Goal: Task Accomplishment & Management: Manage account settings

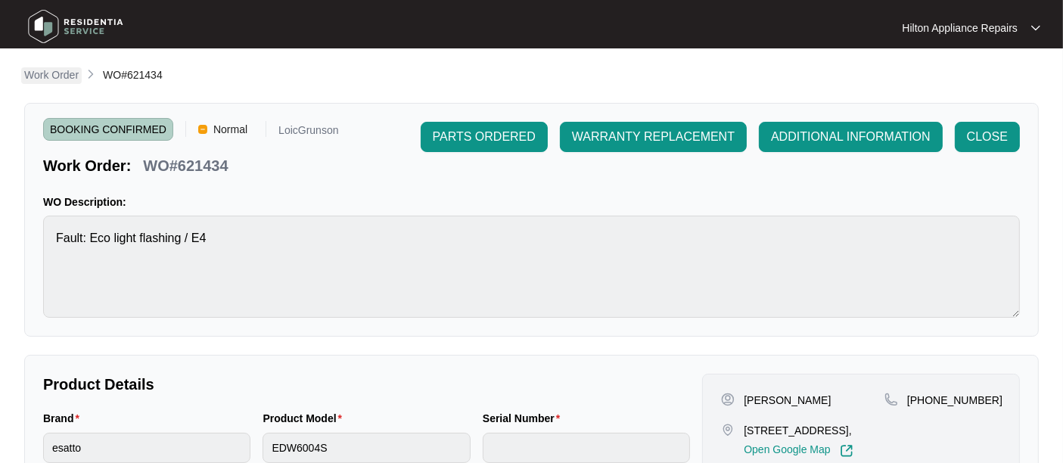
click at [47, 76] on p "Work Order" at bounding box center [51, 74] width 54 height 15
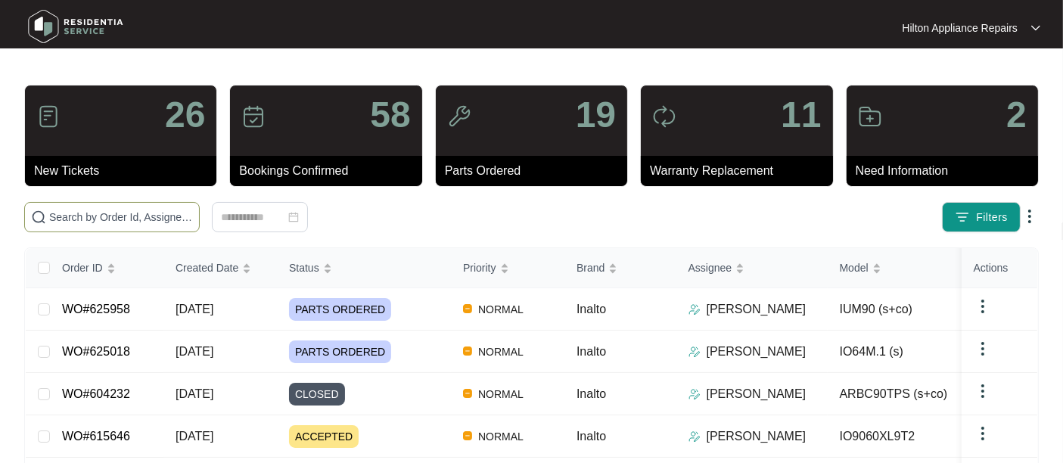
click at [71, 216] on input "text" at bounding box center [121, 217] width 144 height 17
paste input "WO#627514"
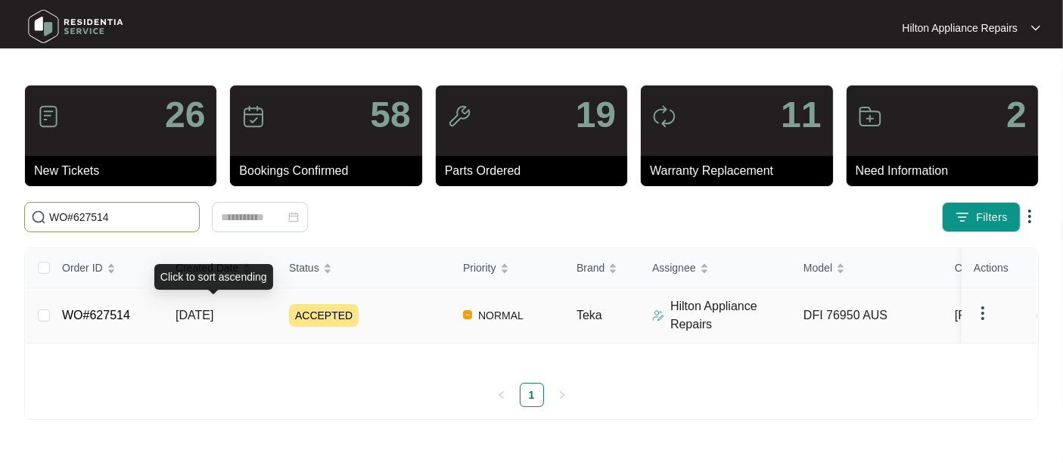
type input "WO#627514"
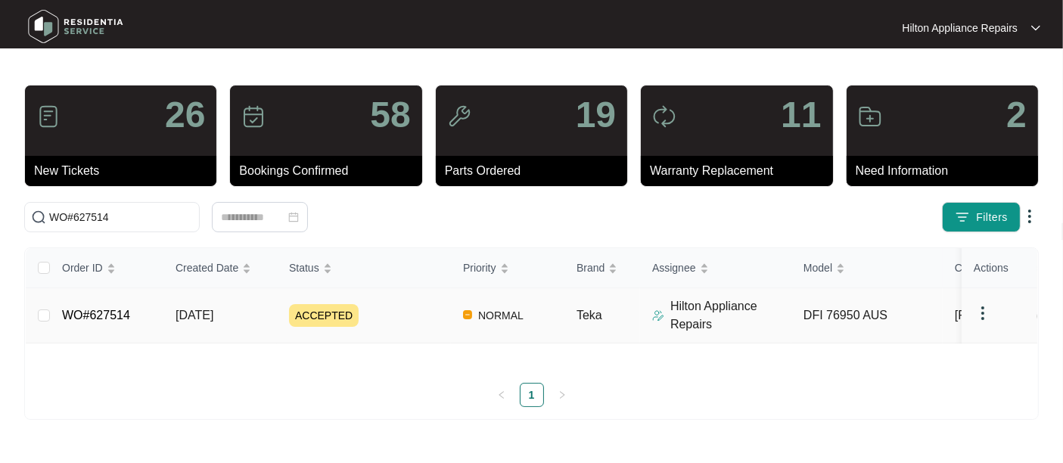
click at [209, 322] on span "[DATE]" at bounding box center [195, 315] width 38 height 13
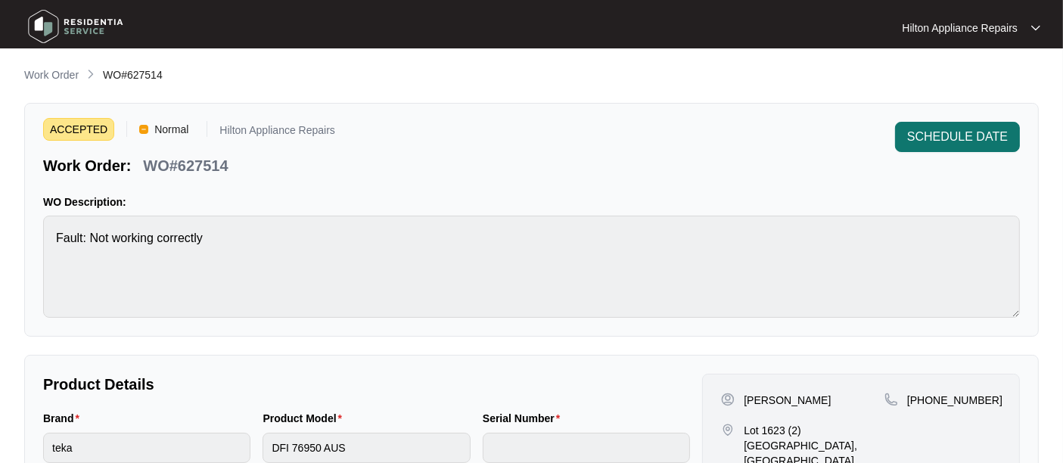
click at [943, 132] on span "SCHEDULE DATE" at bounding box center [957, 137] width 101 height 18
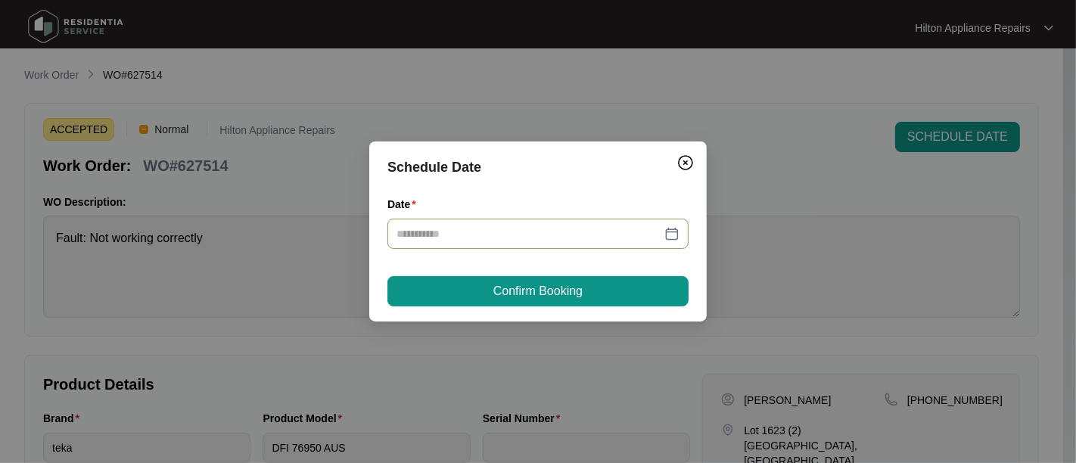
click at [666, 231] on div at bounding box center [537, 233] width 283 height 17
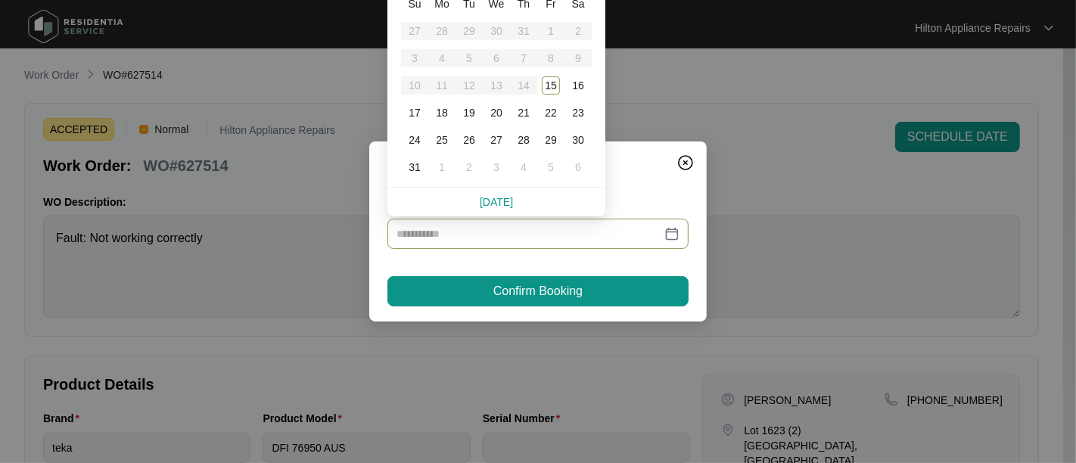
type input "**********"
click at [467, 111] on div "19" at bounding box center [469, 113] width 18 height 18
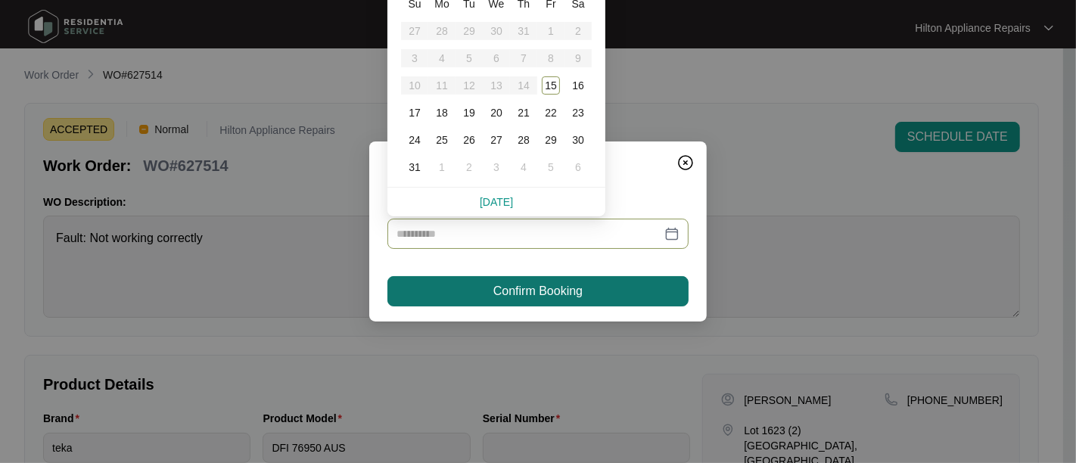
type input "**********"
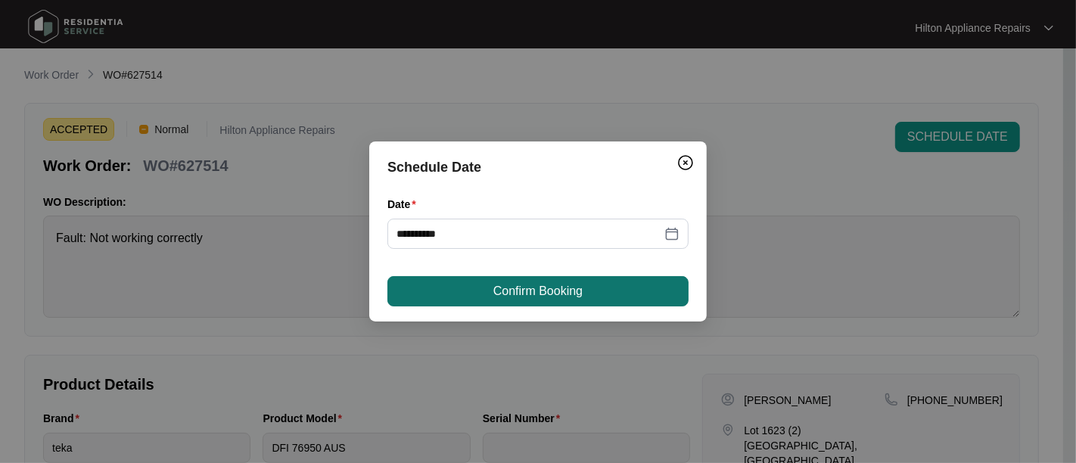
click at [528, 290] on span "Confirm Booking" at bounding box center [537, 291] width 89 height 18
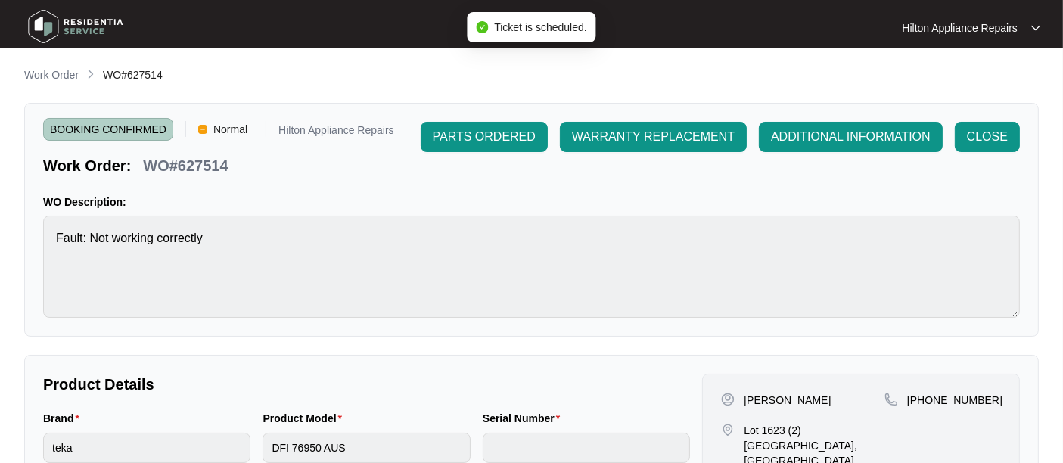
click at [40, 74] on p "Work Order" at bounding box center [51, 74] width 54 height 15
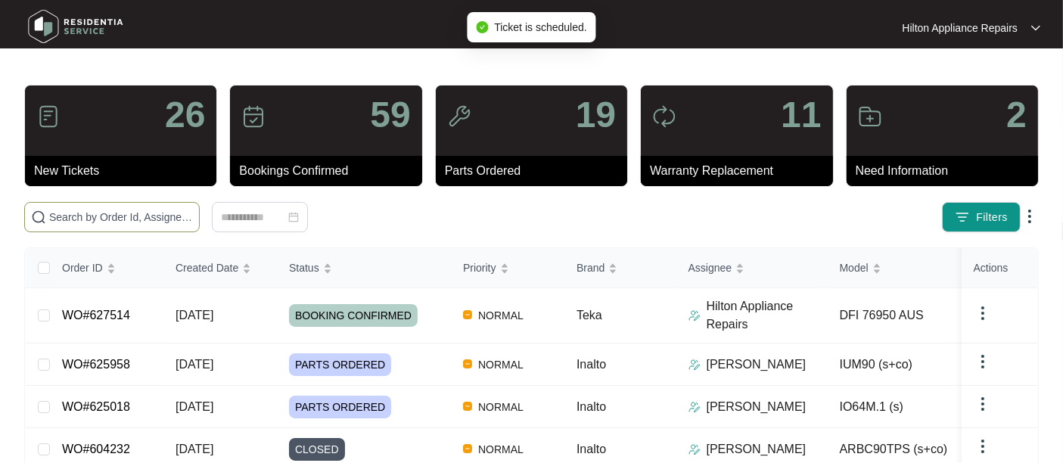
click at [81, 223] on input "text" at bounding box center [121, 217] width 144 height 17
paste input "WO#627514"
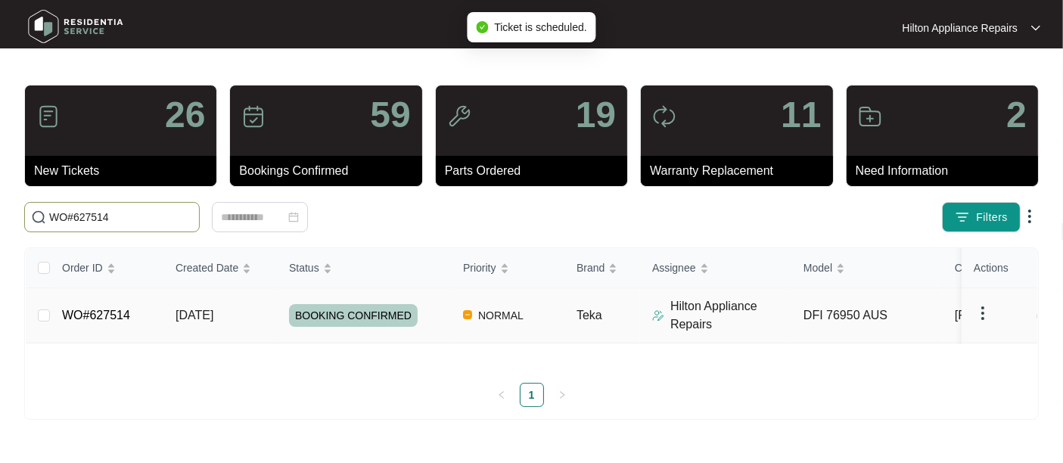
type input "WO#627514"
click at [194, 322] on span "[DATE]" at bounding box center [195, 315] width 38 height 13
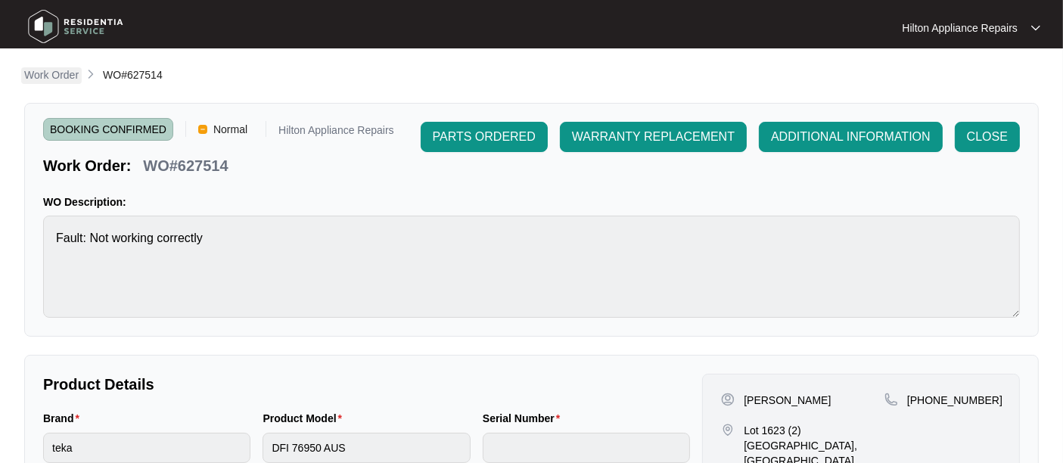
click at [39, 76] on p "Work Order" at bounding box center [51, 74] width 54 height 15
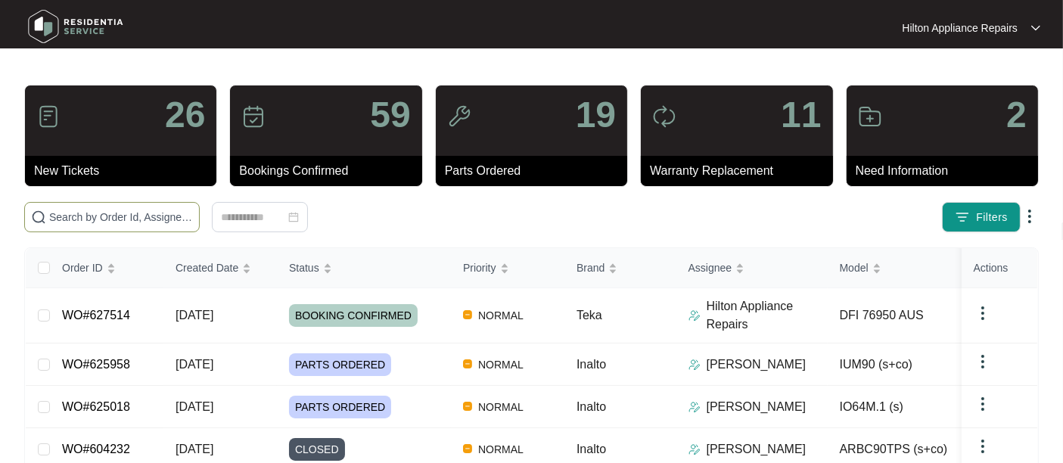
click at [48, 210] on span at bounding box center [112, 217] width 176 height 30
paste input "WO#627514"
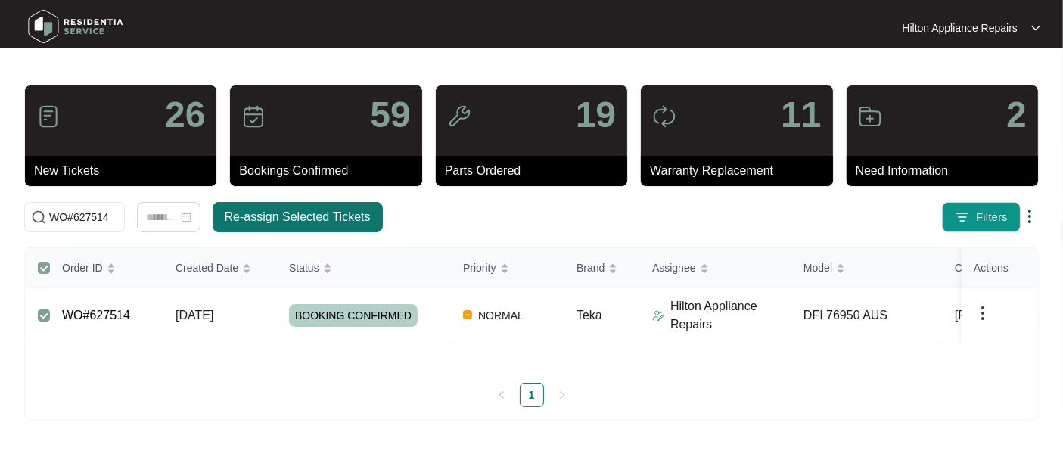
click at [251, 218] on span "Re-assign Selected Tickets" at bounding box center [298, 217] width 146 height 18
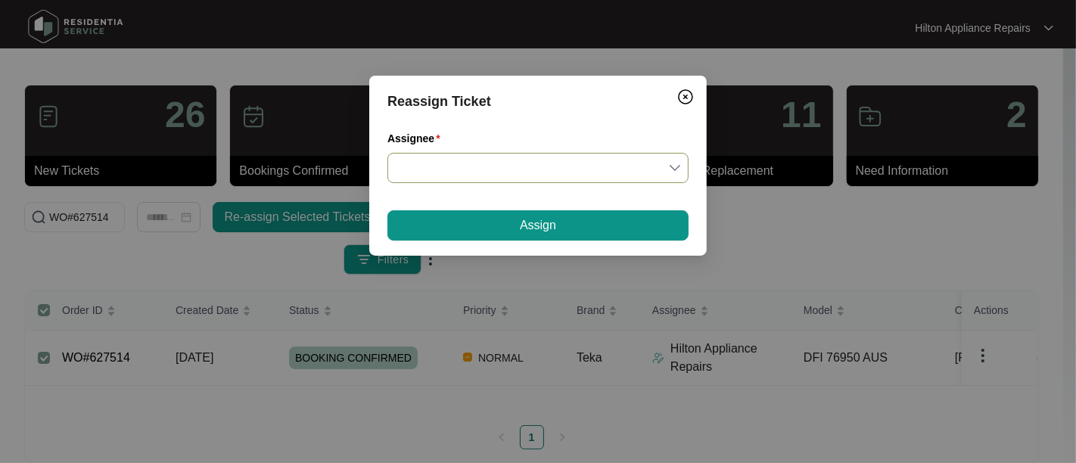
click at [676, 170] on input "Assignee" at bounding box center [537, 168] width 283 height 29
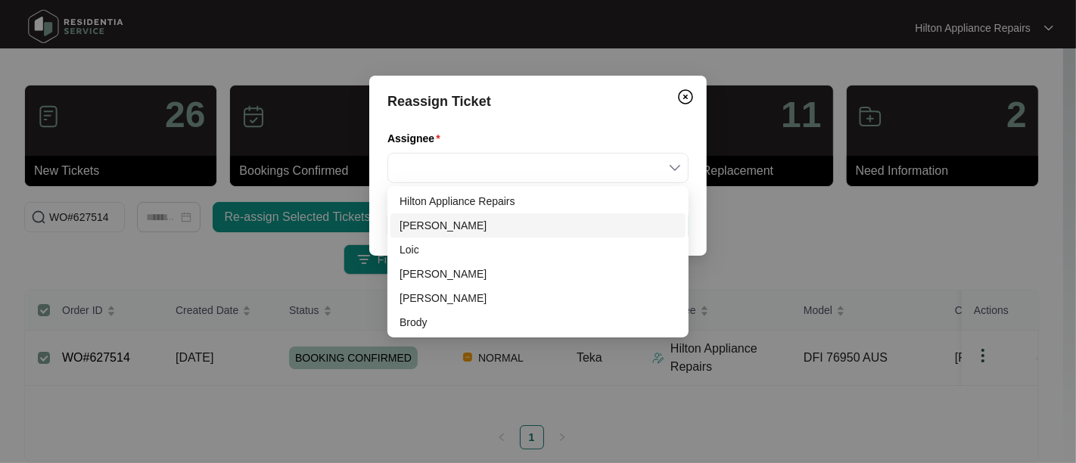
click at [429, 223] on div "[PERSON_NAME]" at bounding box center [537, 225] width 277 height 17
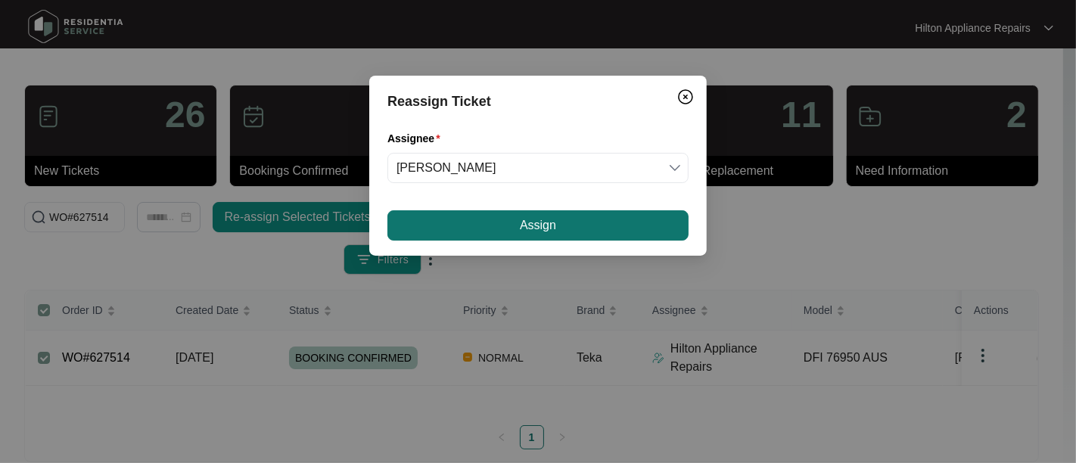
click at [499, 219] on button "Assign" at bounding box center [537, 225] width 301 height 30
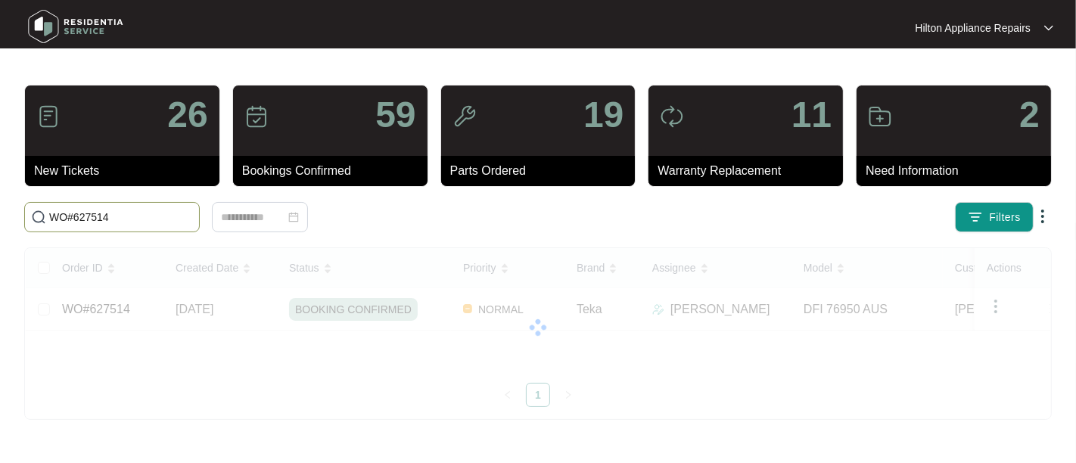
drag, startPoint x: 107, startPoint y: 214, endPoint x: -70, endPoint y: 208, distance: 177.9
click at [0, 208] on html "Hilton Appliance Repairs Hilton App... 26 New Tickets 59 Bookings Confirmed 19 …" at bounding box center [538, 231] width 1076 height 463
paste input "1588"
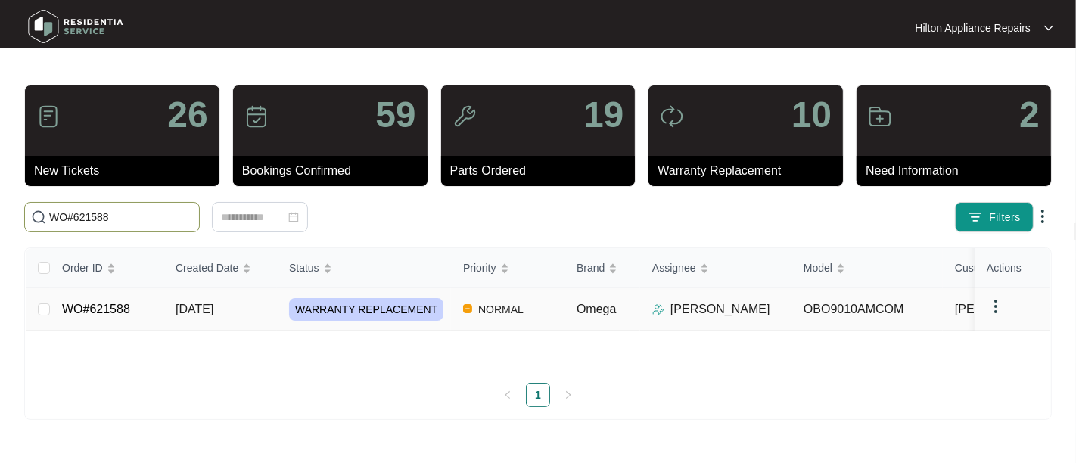
type input "WO#621588"
click at [193, 310] on span "[DATE]" at bounding box center [195, 309] width 38 height 13
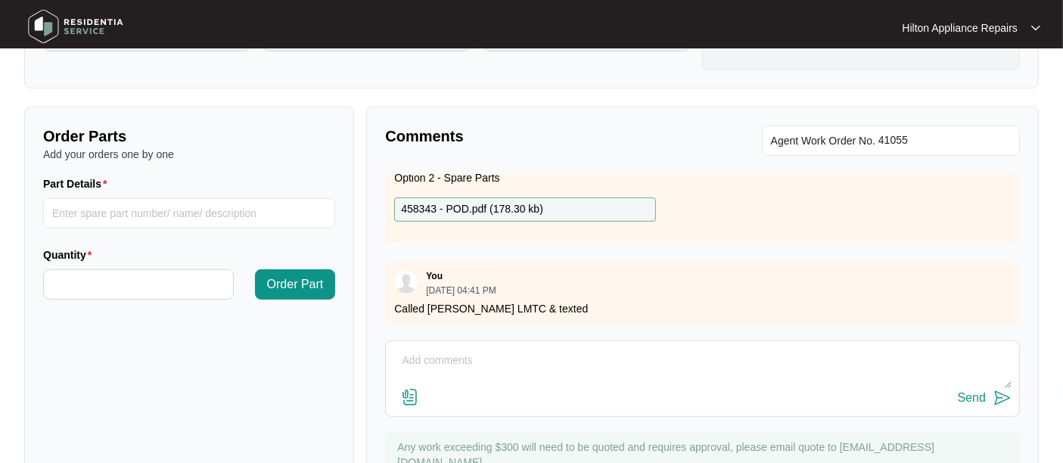
scroll to position [552, 0]
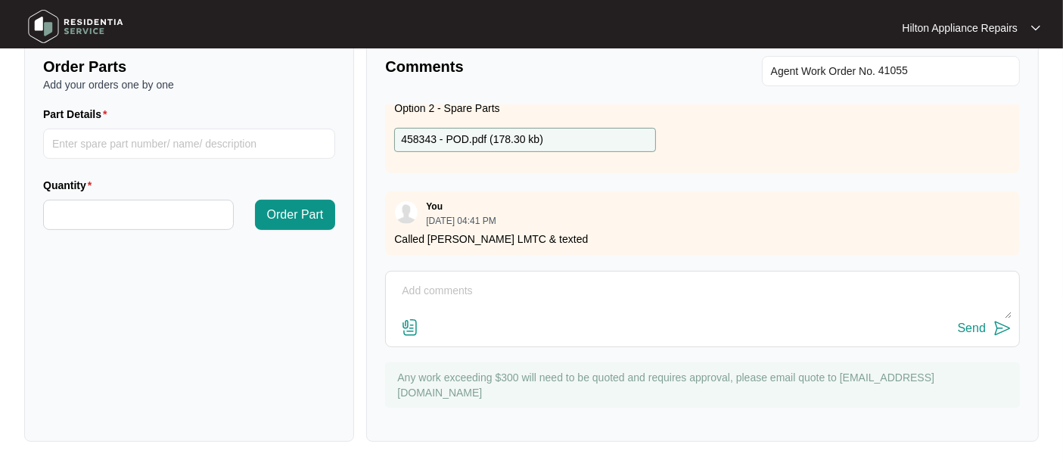
click at [401, 291] on textarea at bounding box center [702, 298] width 618 height 39
paste textarea "Called [PERSON_NAME], he advised property has been handed over and provided con…"
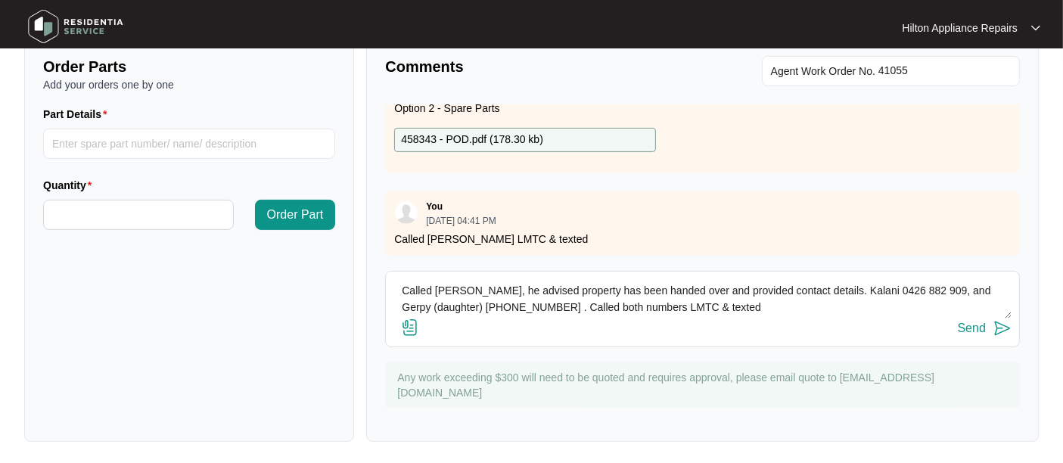
type textarea "Called [PERSON_NAME], he advised property has been handed over and provided con…"
click at [970, 325] on div "Send" at bounding box center [972, 329] width 28 height 14
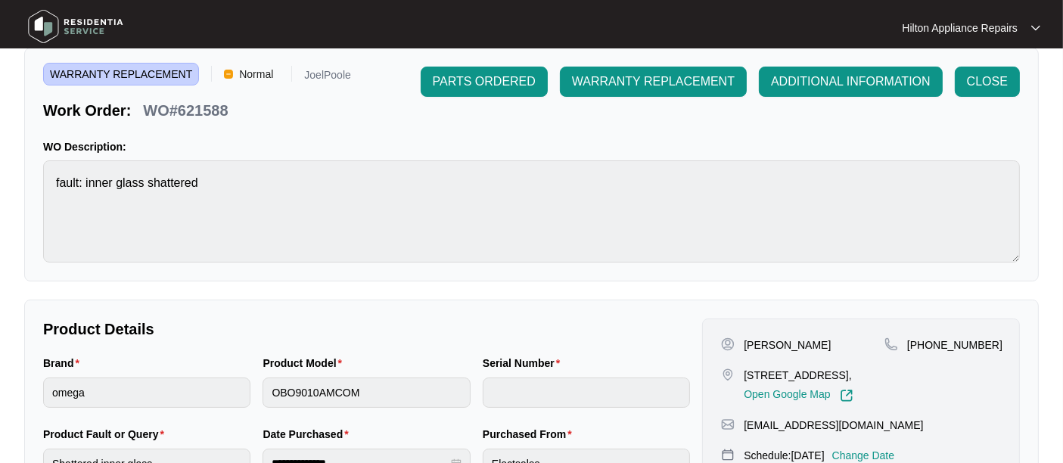
scroll to position [0, 0]
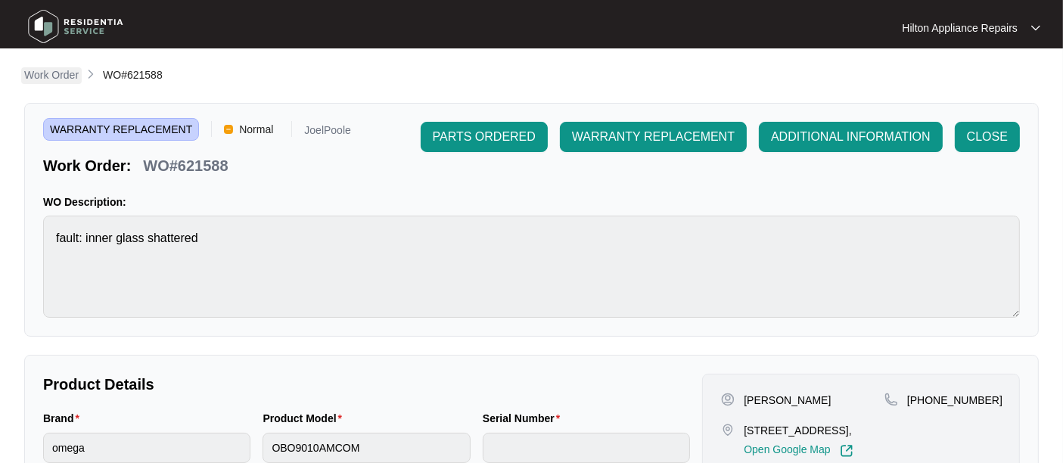
click at [37, 73] on p "Work Order" at bounding box center [51, 74] width 54 height 15
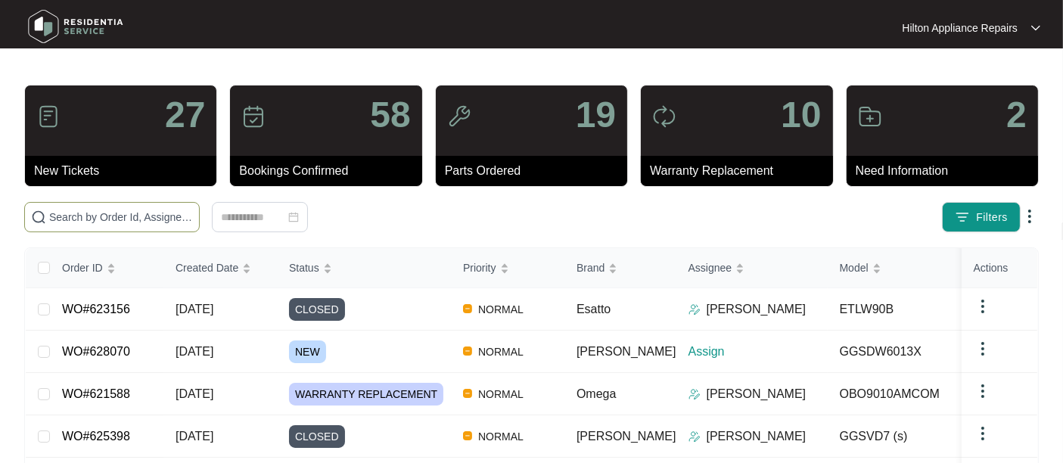
click at [69, 210] on input "text" at bounding box center [121, 217] width 144 height 17
paste input "627509"
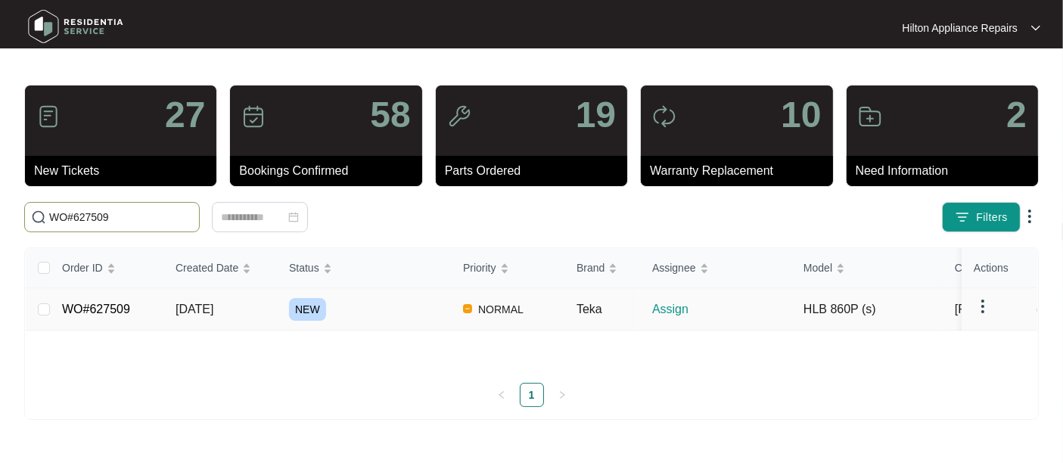
type input "WO#627509"
click at [200, 315] on span "[DATE]" at bounding box center [195, 309] width 38 height 13
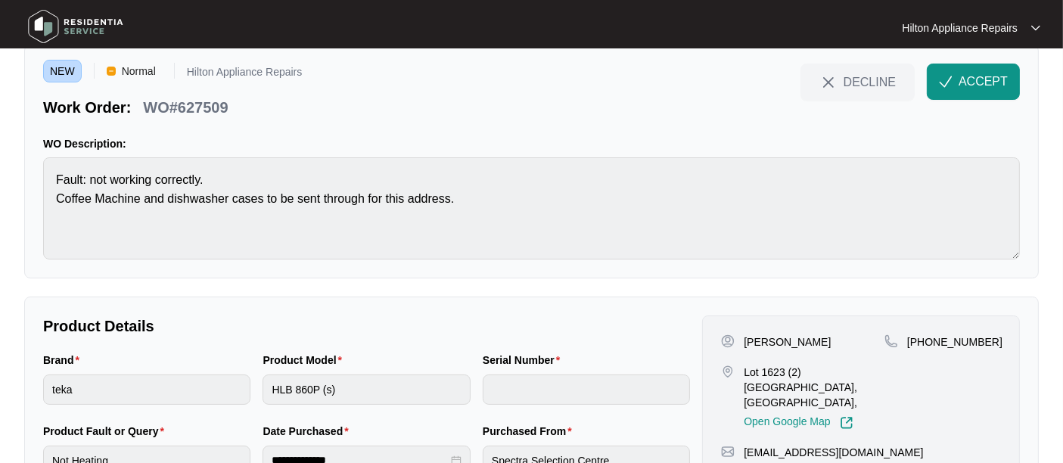
scroll to position [129, 0]
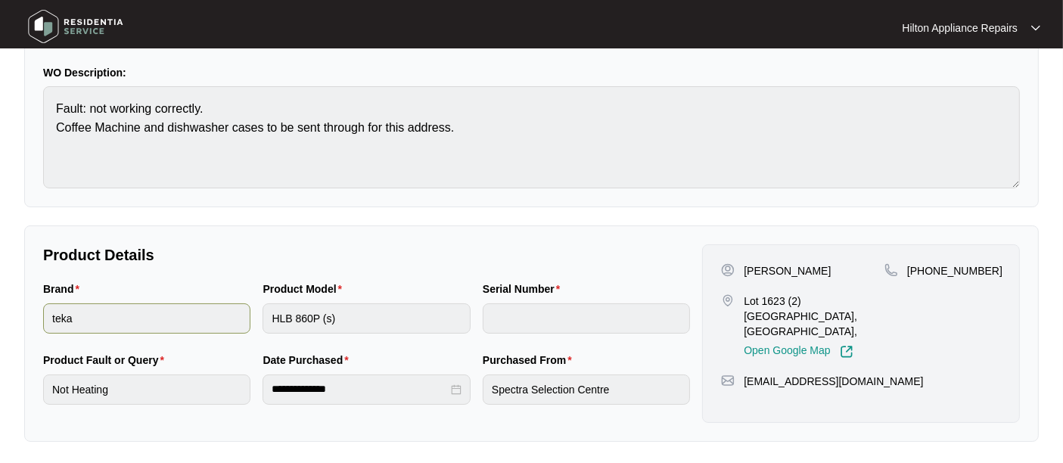
click at [243, 324] on div "Brand teka Product Model HLB 860P (s) Serial Number" at bounding box center [366, 316] width 659 height 71
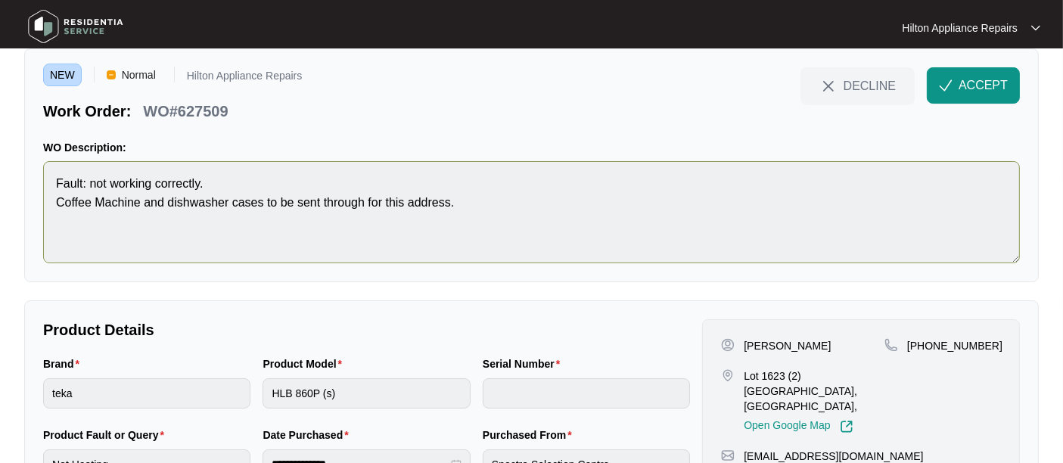
scroll to position [0, 0]
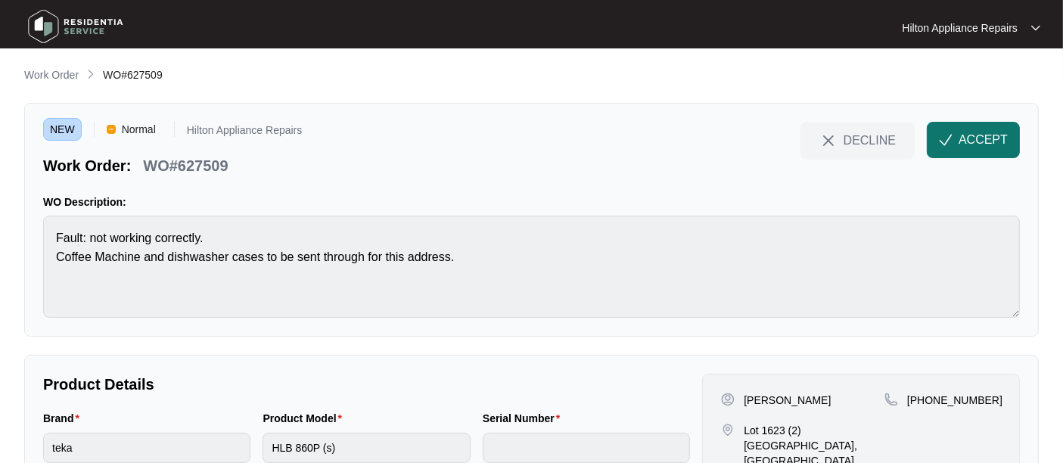
click at [968, 133] on span "ACCEPT" at bounding box center [983, 140] width 49 height 18
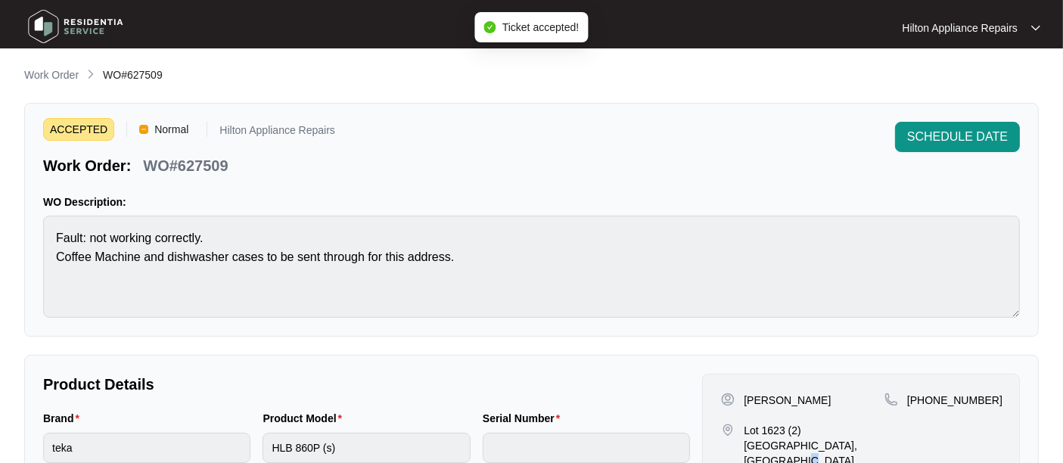
click at [814, 443] on p "Lot 1623 (2) [GEOGRAPHIC_DATA], [GEOGRAPHIC_DATA]," at bounding box center [814, 445] width 141 height 45
click at [816, 444] on p "Lot 1623 (2) [GEOGRAPHIC_DATA], [GEOGRAPHIC_DATA]," at bounding box center [814, 445] width 141 height 45
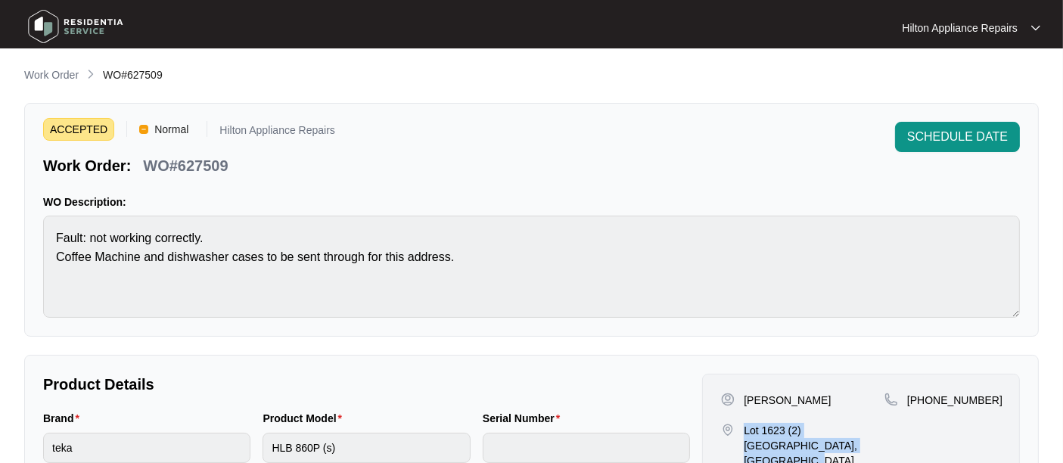
drag, startPoint x: 815, startPoint y: 444, endPoint x: 750, endPoint y: 427, distance: 67.4
click at [750, 427] on p "Lot 1623 (2) [GEOGRAPHIC_DATA], [GEOGRAPHIC_DATA]," at bounding box center [814, 445] width 141 height 45
click at [924, 435] on div "[PHONE_NUMBER]" at bounding box center [942, 440] width 117 height 95
drag, startPoint x: 802, startPoint y: 445, endPoint x: 787, endPoint y: 429, distance: 21.9
click at [787, 429] on p "Lot 1623 (2) [GEOGRAPHIC_DATA], [GEOGRAPHIC_DATA]," at bounding box center [814, 445] width 141 height 45
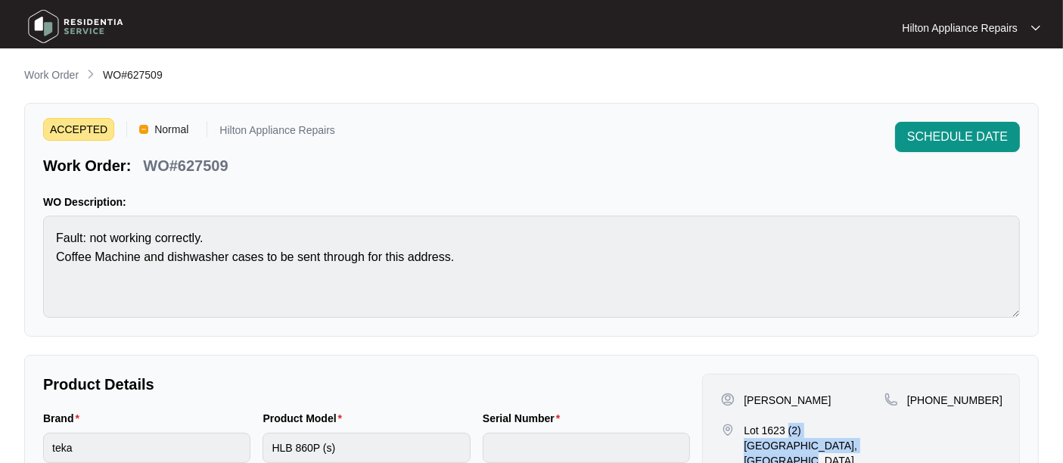
copy p "(2) [GEOGRAPHIC_DATA], [GEOGRAPHIC_DATA]"
drag, startPoint x: 767, startPoint y: 398, endPoint x: 743, endPoint y: 397, distance: 24.2
click at [743, 397] on div "[PERSON_NAME]" at bounding box center [802, 400] width 163 height 15
copy p "[PERSON_NAME]"
drag, startPoint x: 978, startPoint y: 401, endPoint x: 929, endPoint y: 396, distance: 49.5
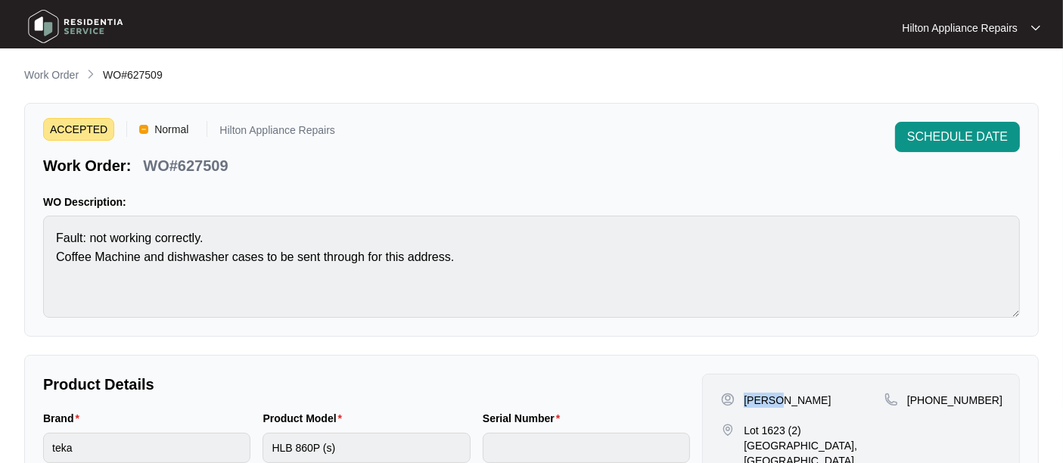
click at [929, 396] on span "[PHONE_NUMBER]" at bounding box center [954, 400] width 95 height 12
copy span "434255626"
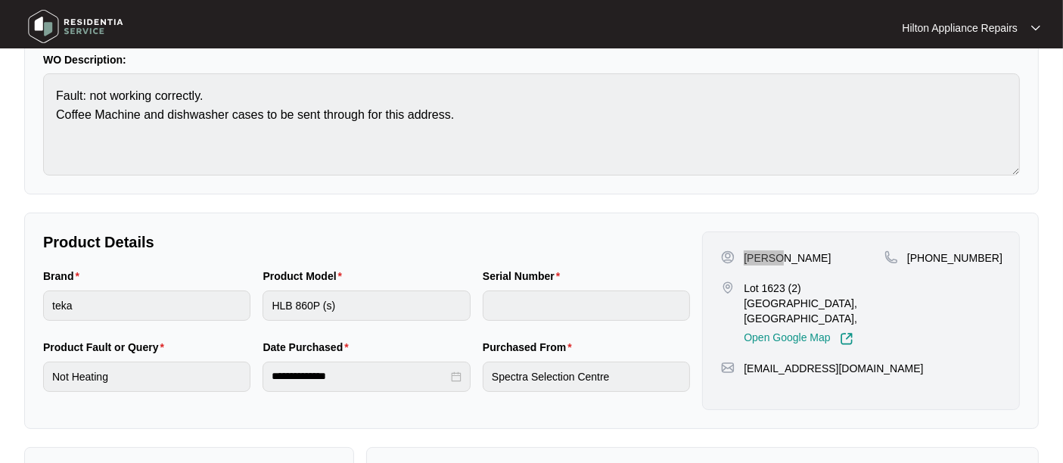
scroll to position [168, 0]
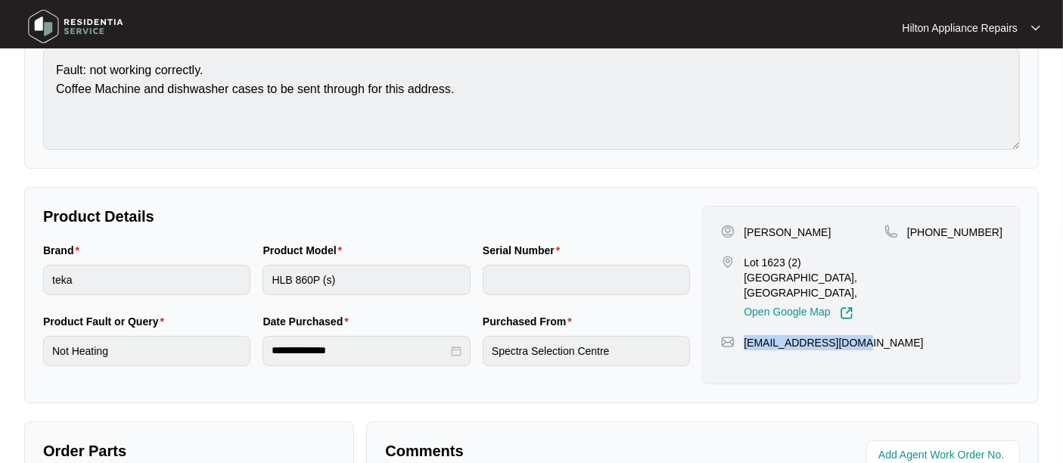
drag, startPoint x: 865, startPoint y: 325, endPoint x: 741, endPoint y: 329, distance: 123.4
click at [741, 335] on div "[EMAIL_ADDRESS][DOMAIN_NAME]" at bounding box center [861, 342] width 280 height 15
copy p "[EMAIL_ADDRESS][DOMAIN_NAME]"
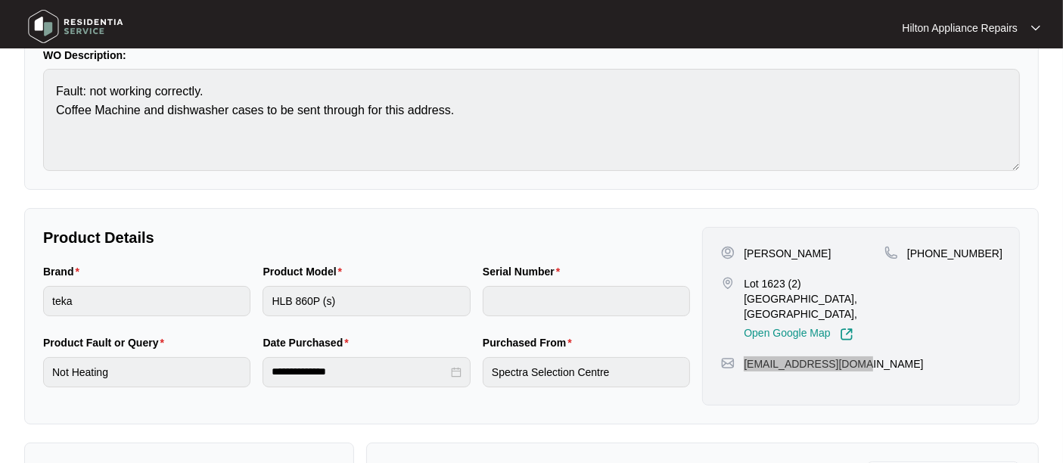
scroll to position [252, 0]
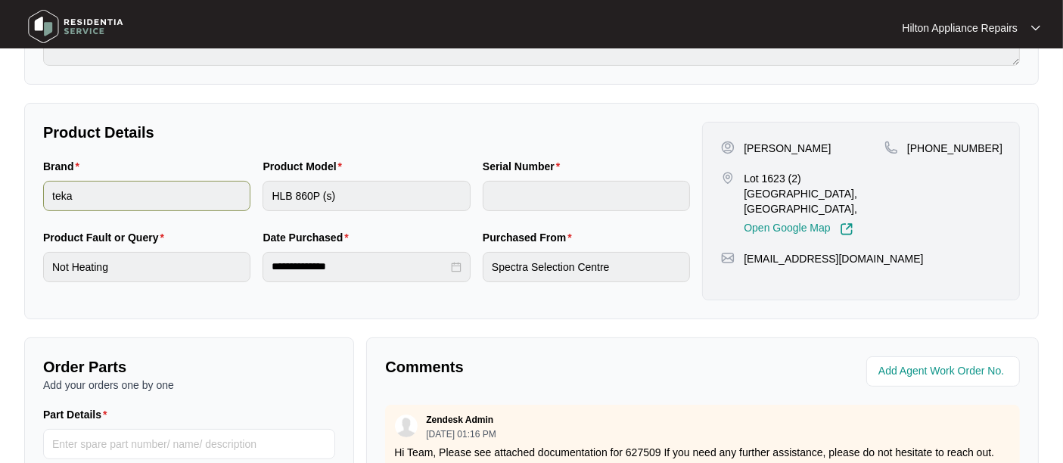
click at [248, 202] on div "Brand teka Product Model HLB 860P (s) Serial Number" at bounding box center [366, 193] width 659 height 71
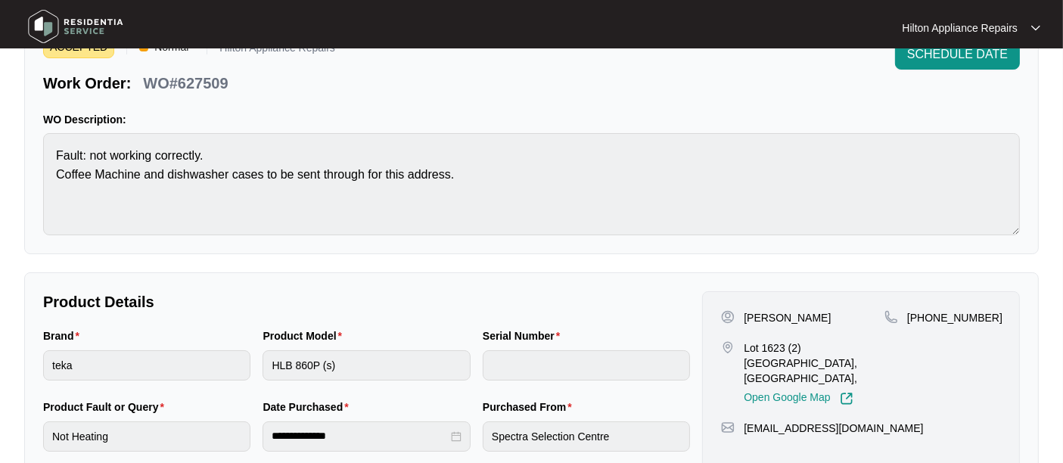
scroll to position [0, 0]
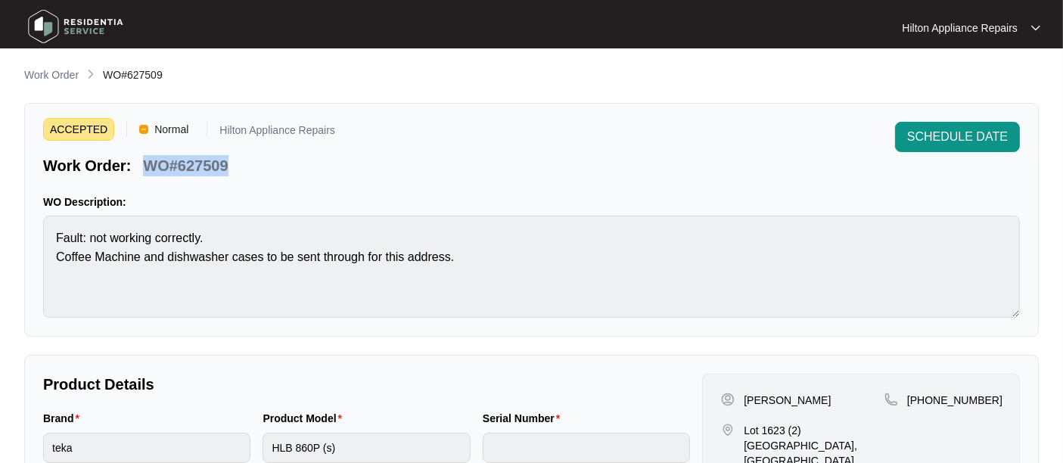
drag, startPoint x: 231, startPoint y: 160, endPoint x: 136, endPoint y: 157, distance: 94.6
click at [137, 157] on div "WO#627509" at bounding box center [185, 163] width 97 height 26
copy p "WO#627509"
click at [226, 204] on p "WO Description:" at bounding box center [531, 201] width 977 height 15
click at [946, 131] on span "SCHEDULE DATE" at bounding box center [957, 137] width 101 height 18
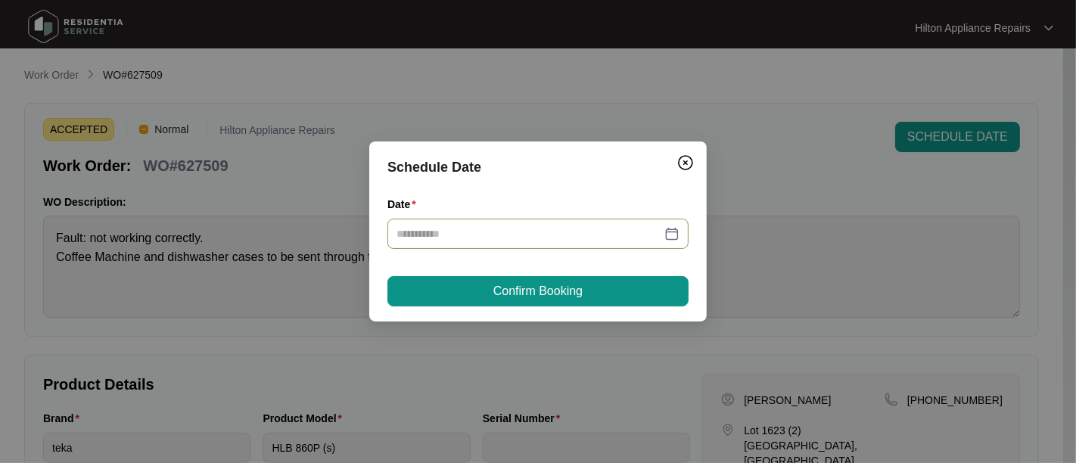
click at [669, 237] on div at bounding box center [537, 233] width 283 height 17
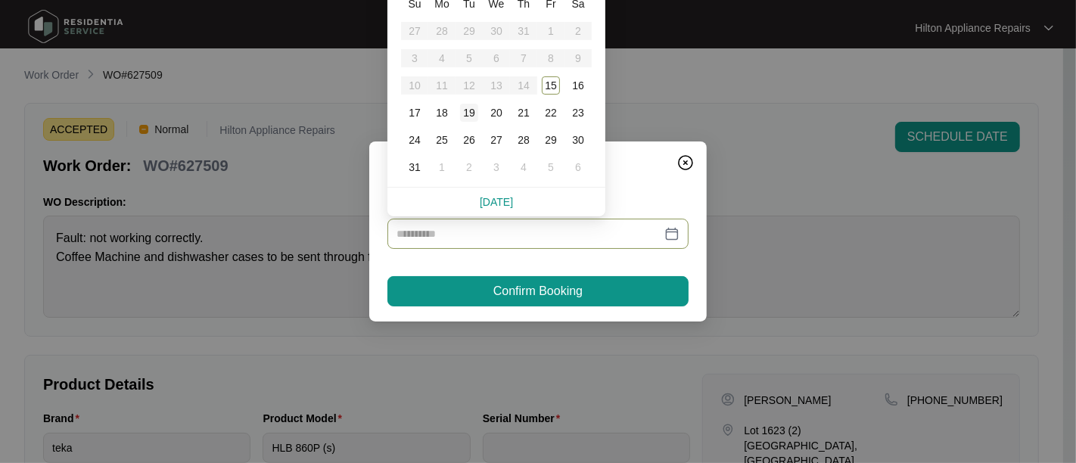
click at [474, 110] on div "19" at bounding box center [469, 113] width 18 height 18
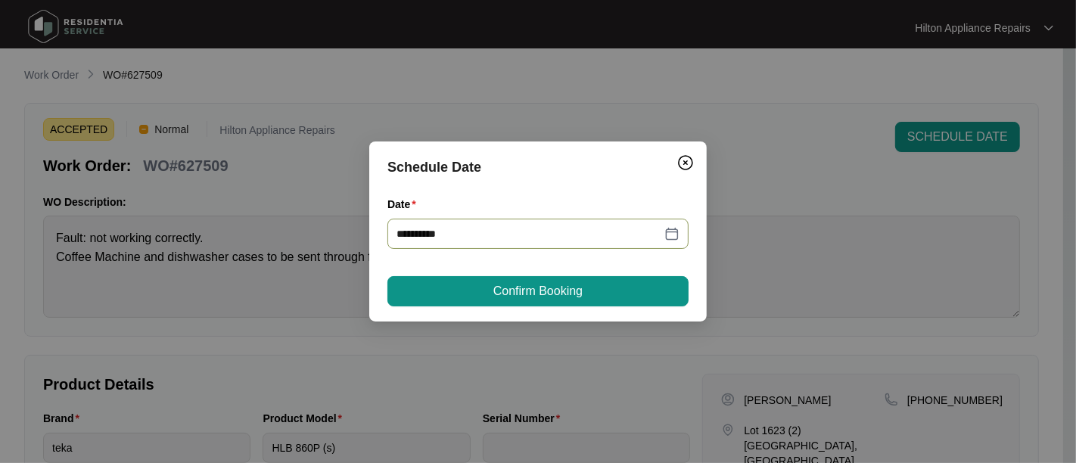
type input "**********"
click at [512, 297] on span "Confirm Booking" at bounding box center [537, 291] width 89 height 18
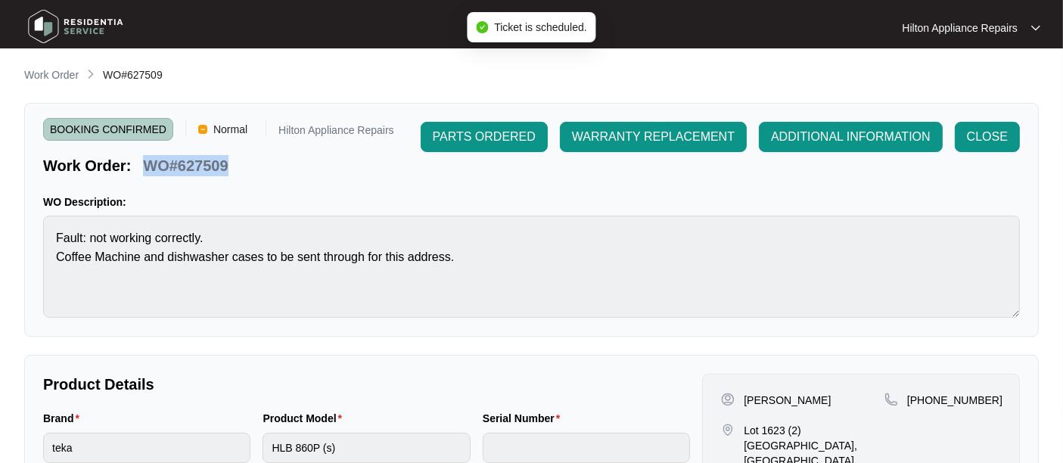
drag, startPoint x: 233, startPoint y: 163, endPoint x: 138, endPoint y: 166, distance: 94.6
click at [138, 166] on div "Work Order: WO#627509" at bounding box center [218, 163] width 351 height 26
copy p "WO#627509"
click at [39, 71] on p "Work Order" at bounding box center [51, 74] width 54 height 15
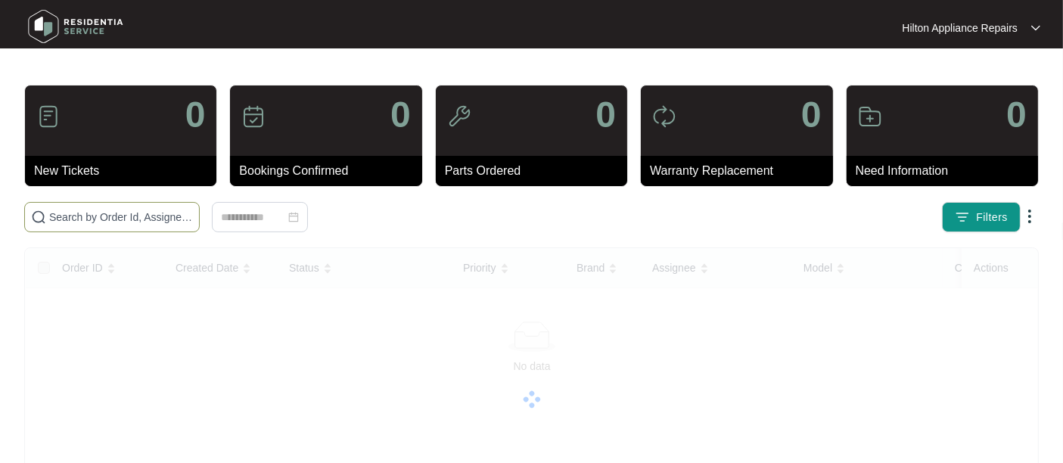
click at [58, 213] on input "text" at bounding box center [121, 217] width 144 height 17
paste input "WO#627509"
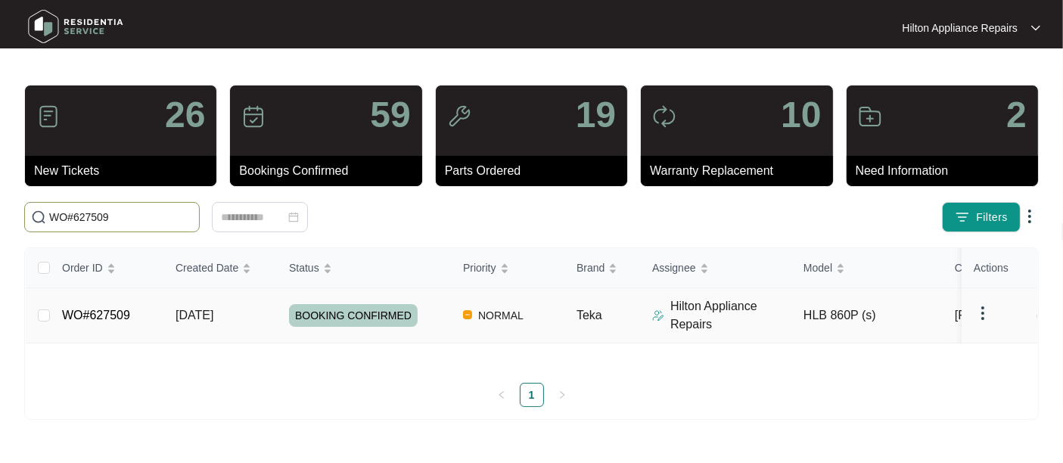
type input "WO#627509"
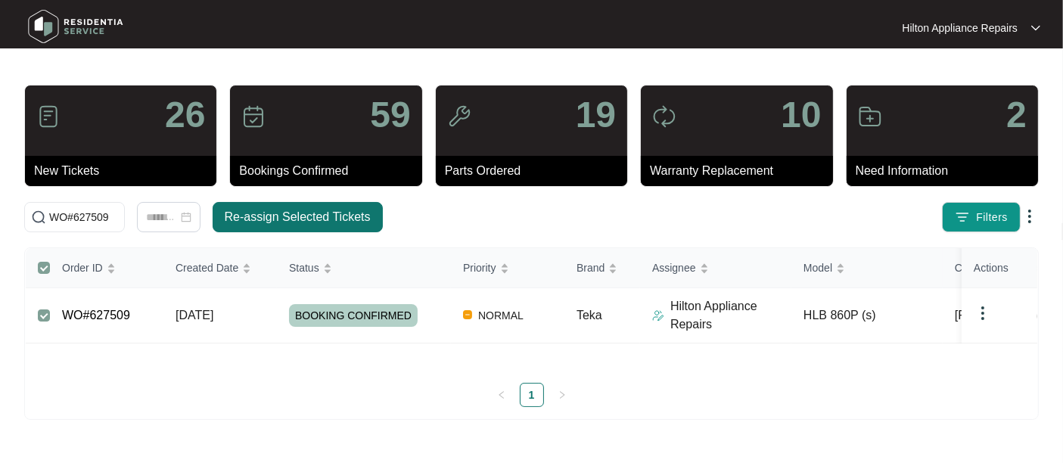
click at [268, 221] on span "Re-assign Selected Tickets" at bounding box center [298, 217] width 146 height 18
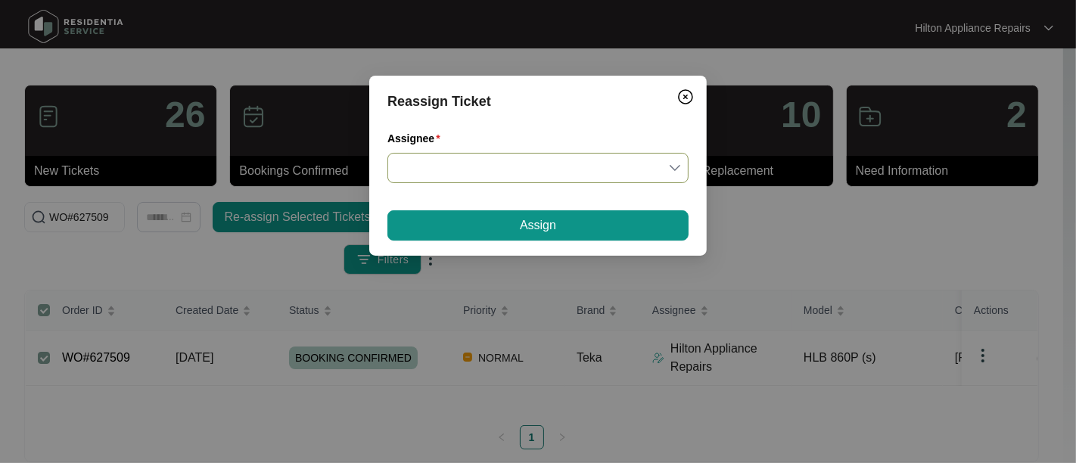
click at [676, 166] on input "Assignee" at bounding box center [537, 168] width 283 height 29
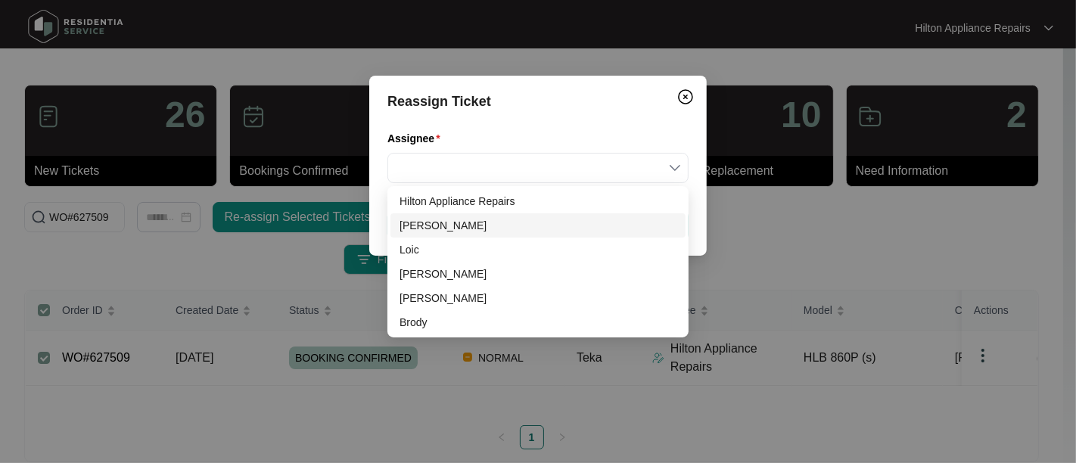
click at [424, 223] on div "[PERSON_NAME]" at bounding box center [537, 225] width 277 height 17
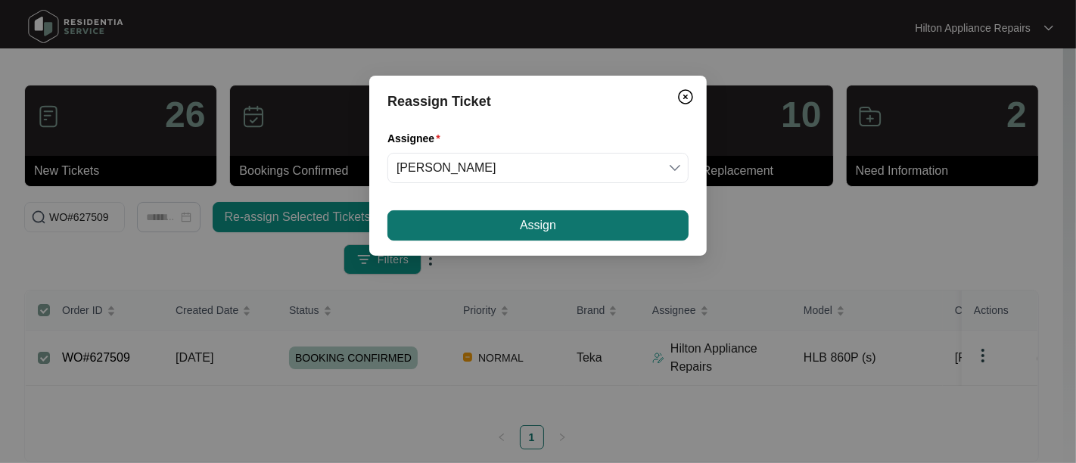
click at [448, 221] on button "Assign" at bounding box center [537, 225] width 301 height 30
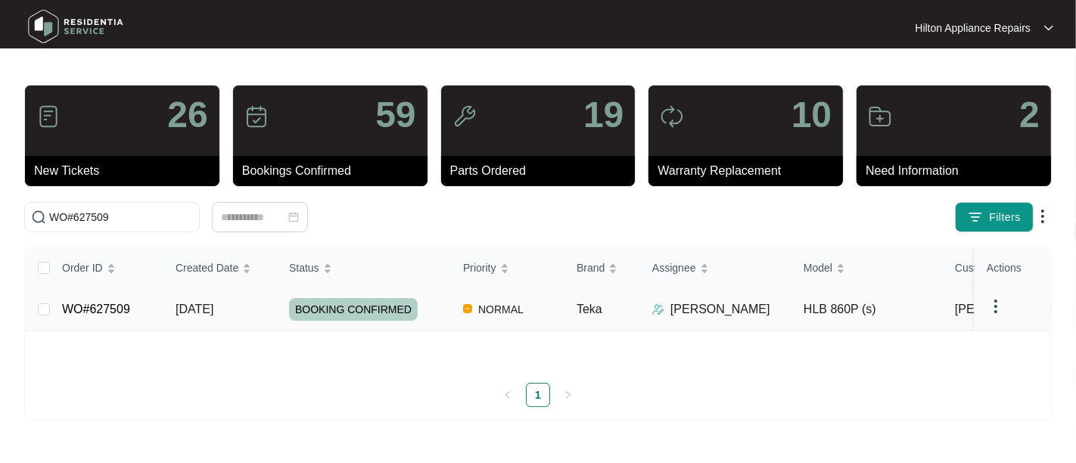
click at [212, 308] on div "Order ID Created Date Status Priority Brand Assignee Model Customer Name Purcha…" at bounding box center [538, 327] width 1024 height 159
click at [188, 310] on span "[DATE]" at bounding box center [195, 309] width 38 height 13
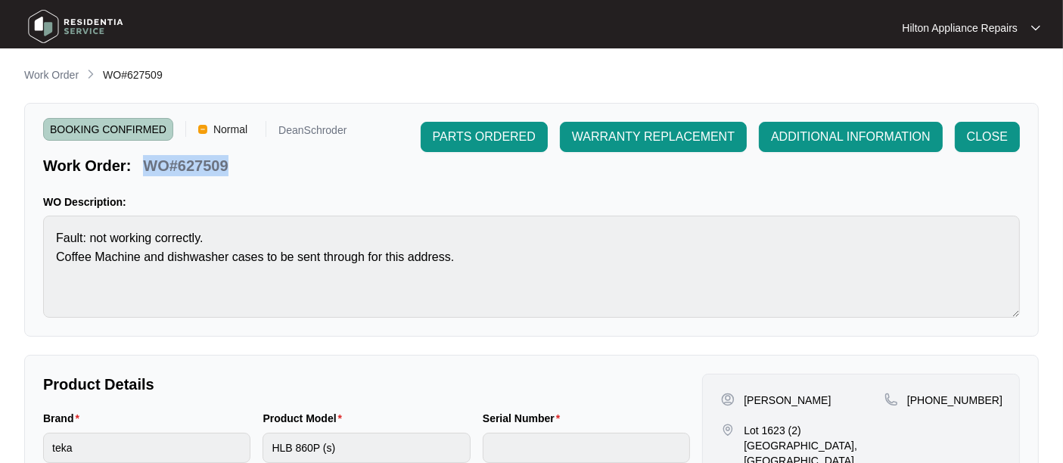
drag, startPoint x: 238, startPoint y: 174, endPoint x: 142, endPoint y: 163, distance: 95.9
click at [142, 163] on div "Work Order: WO#627509" at bounding box center [194, 163] width 303 height 26
copy p "WO#627509"
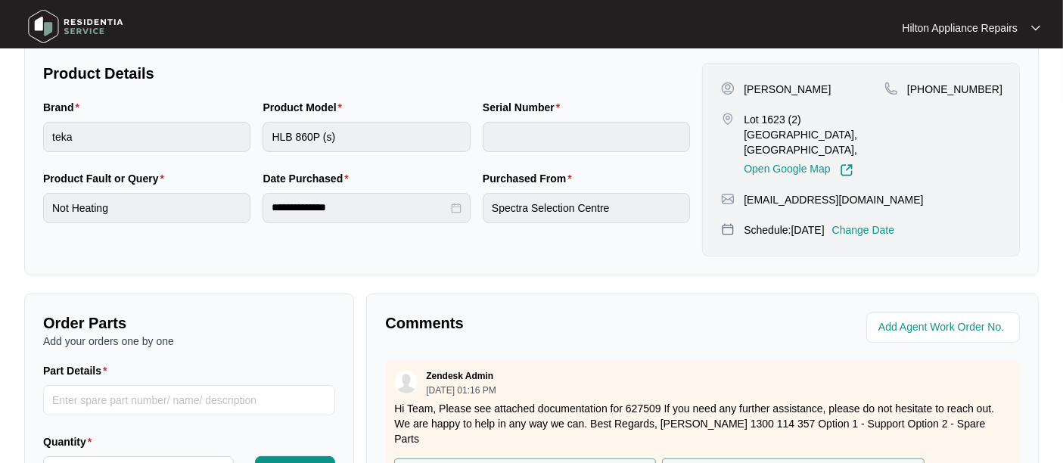
scroll to position [336, 0]
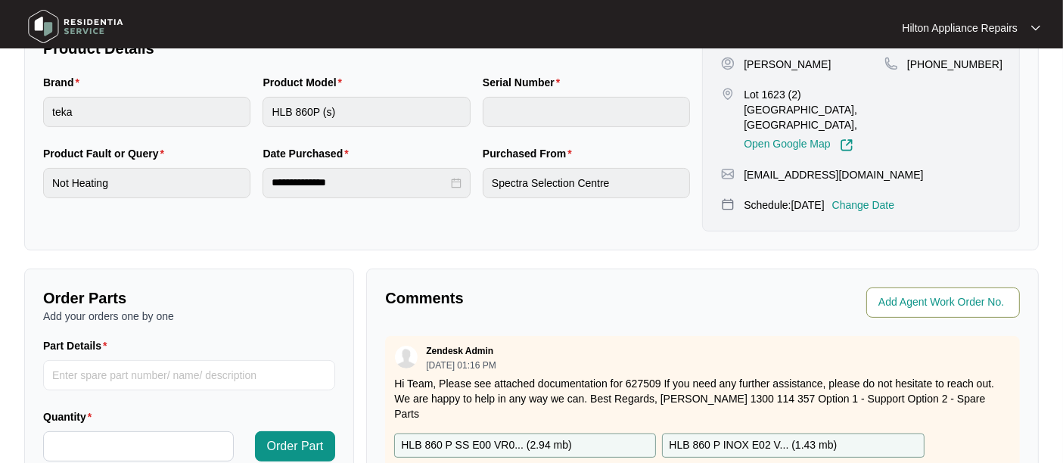
click at [894, 294] on input "string" at bounding box center [944, 303] width 132 height 18
type input "41458"
click at [639, 288] on p "Comments" at bounding box center [538, 298] width 306 height 21
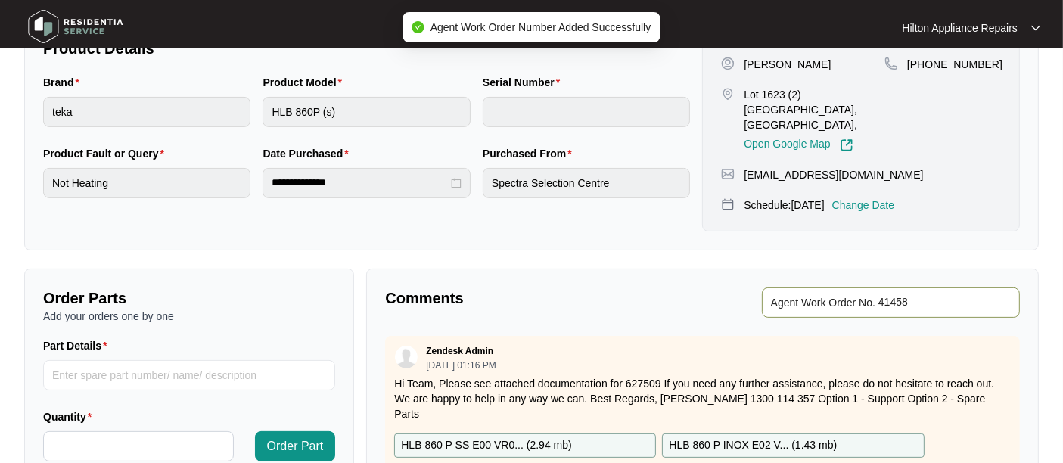
drag, startPoint x: 928, startPoint y: 281, endPoint x: 744, endPoint y: 292, distance: 184.9
click at [744, 292] on div "Agent Work Order No." at bounding box center [864, 303] width 311 height 30
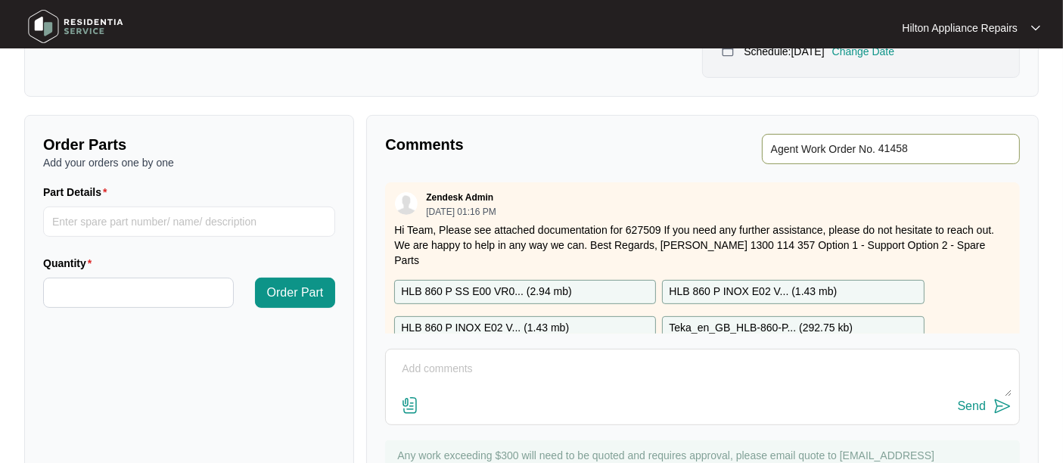
scroll to position [468, 0]
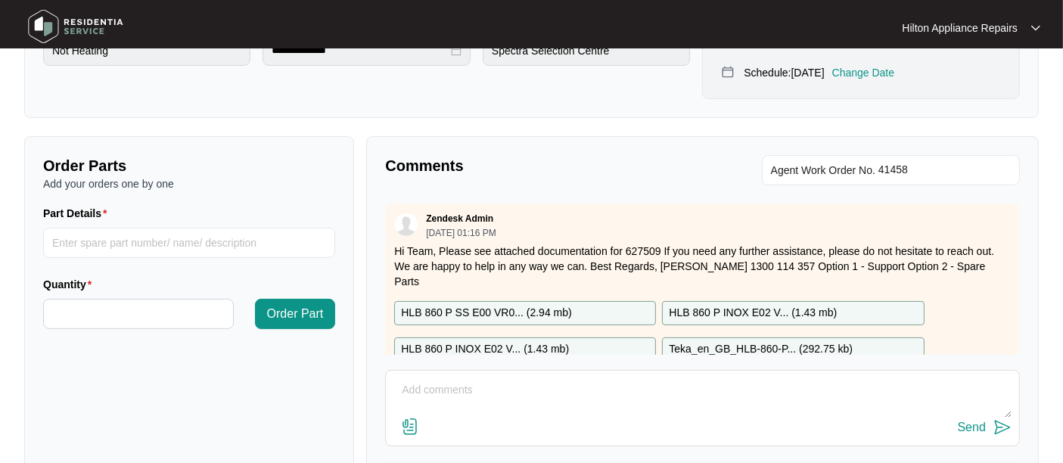
click at [579, 157] on p "Comments" at bounding box center [538, 165] width 306 height 21
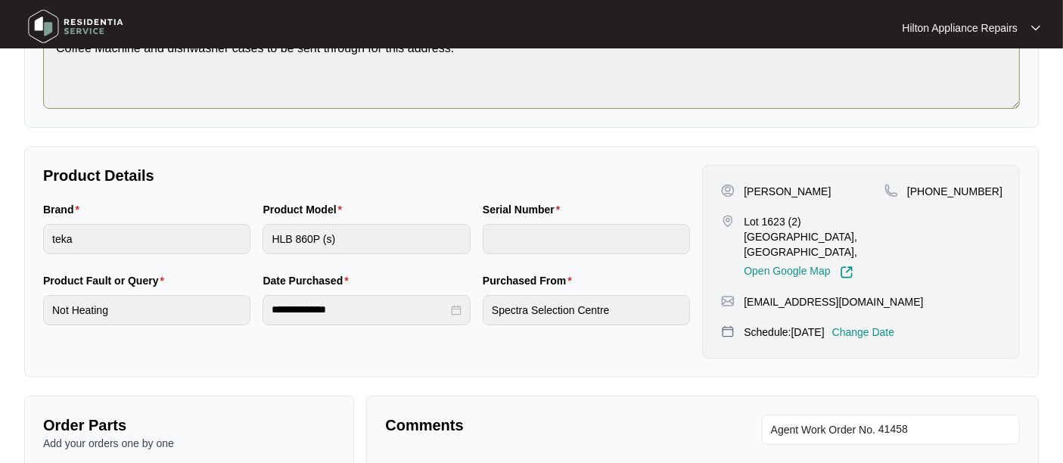
scroll to position [0, 0]
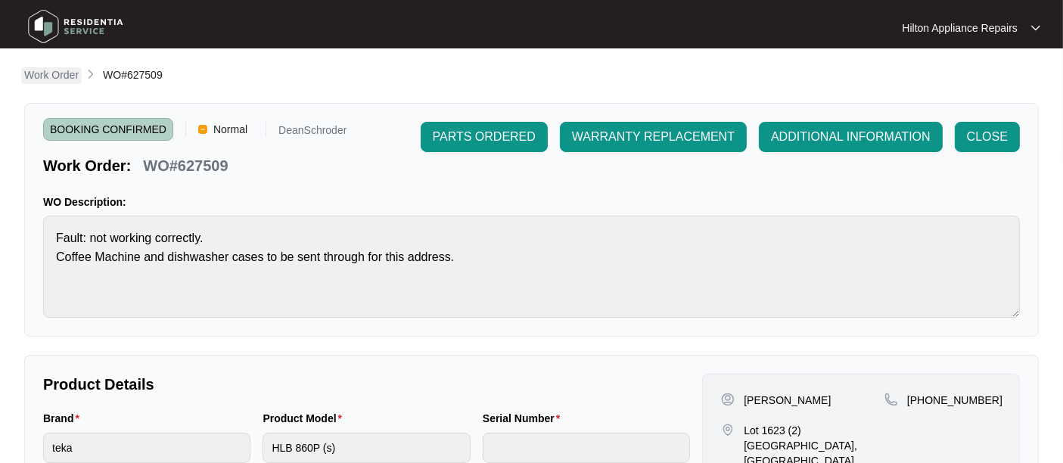
click at [48, 77] on p "Work Order" at bounding box center [51, 74] width 54 height 15
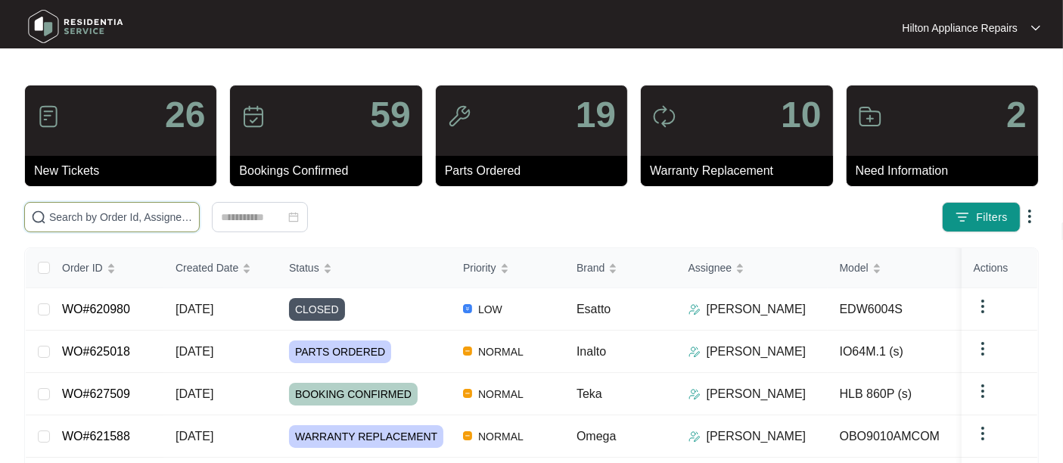
click at [77, 225] on input "text" at bounding box center [121, 217] width 144 height 17
paste input "628070"
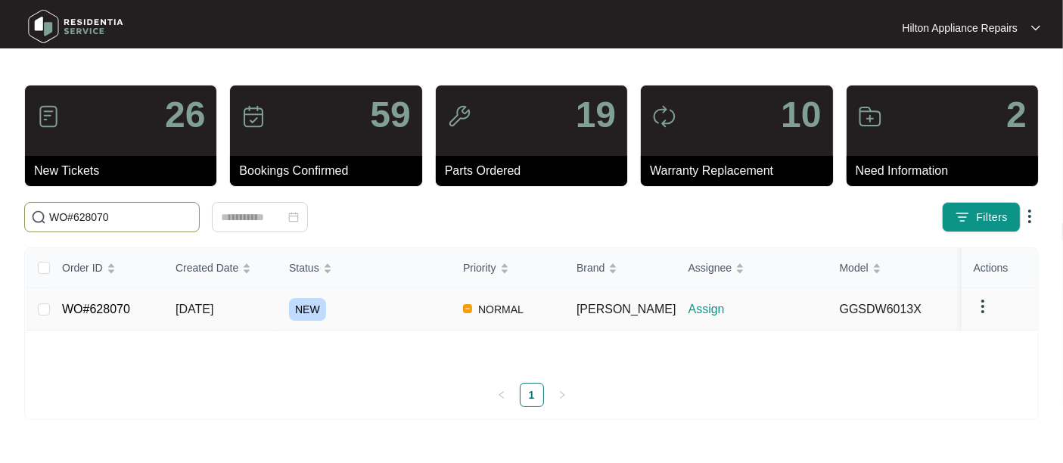
type input "WO#628070"
click at [209, 315] on span "[DATE]" at bounding box center [195, 309] width 38 height 13
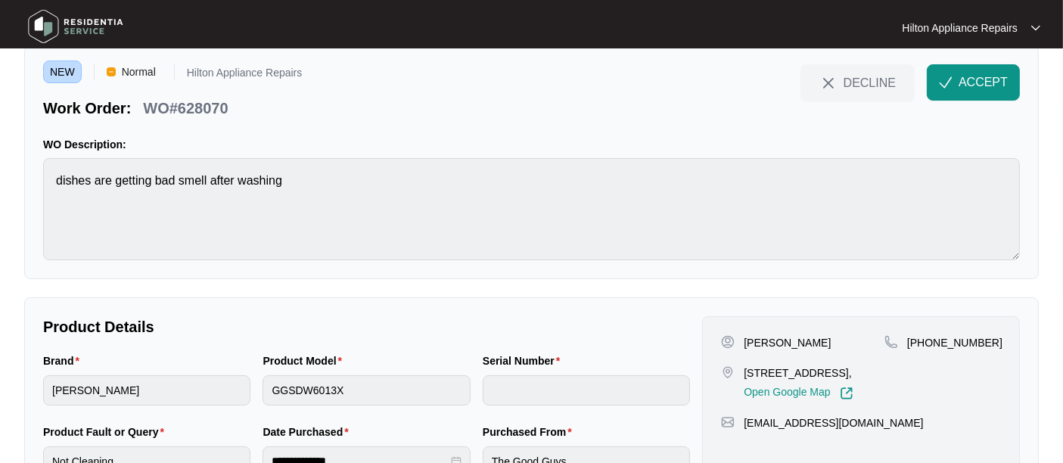
scroll to position [84, 0]
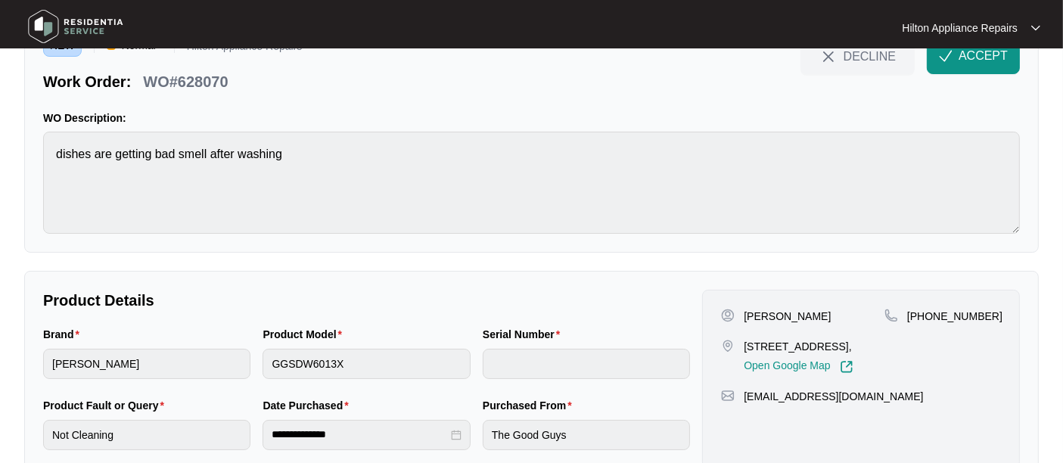
click at [988, 50] on div "Hilton Appliance Repairs Hilton App..." at bounding box center [532, 28] width 1030 height 48
click at [987, 54] on span "ACCEPT" at bounding box center [983, 56] width 49 height 18
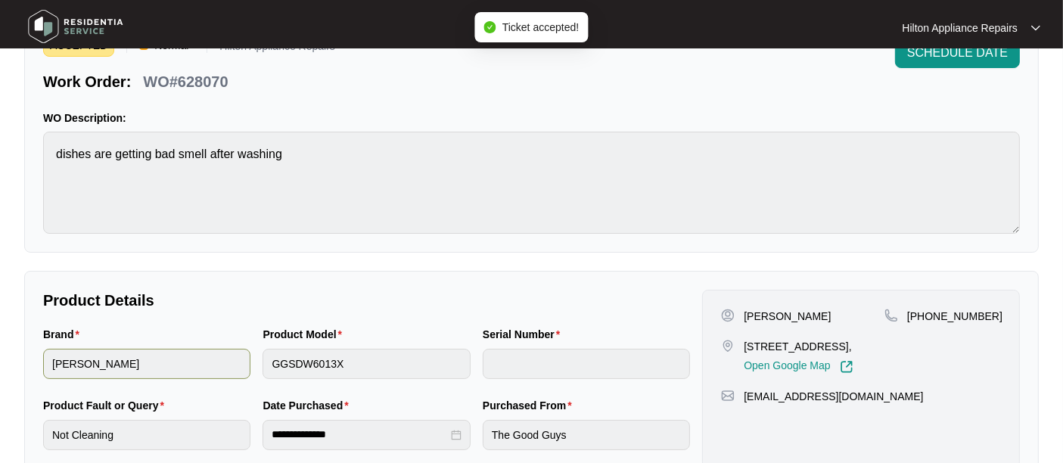
click at [238, 364] on div "Brand [PERSON_NAME] Product Model GGSDW6013X Serial Number" at bounding box center [366, 361] width 659 height 71
drag, startPoint x: 837, startPoint y: 343, endPoint x: 743, endPoint y: 344, distance: 93.8
click at [744, 344] on p "[STREET_ADDRESS]," at bounding box center [798, 346] width 109 height 15
copy p "5 beagle pl Thornlie"
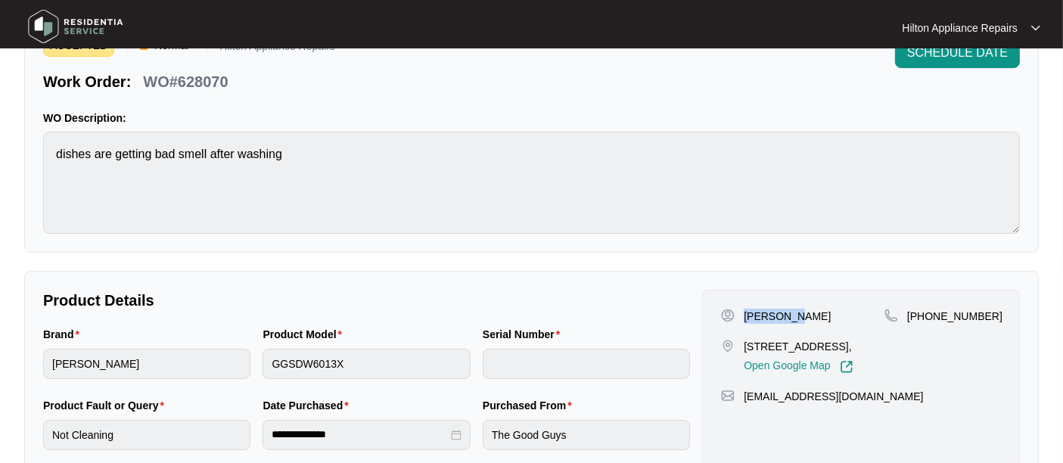
drag, startPoint x: 787, startPoint y: 315, endPoint x: 744, endPoint y: 316, distance: 42.4
click at [744, 316] on p "[PERSON_NAME]" at bounding box center [787, 316] width 87 height 15
copy p "[PERSON_NAME]"
drag, startPoint x: 839, startPoint y: 316, endPoint x: 797, endPoint y: 319, distance: 41.7
click at [797, 319] on div "[PERSON_NAME]" at bounding box center [802, 316] width 163 height 15
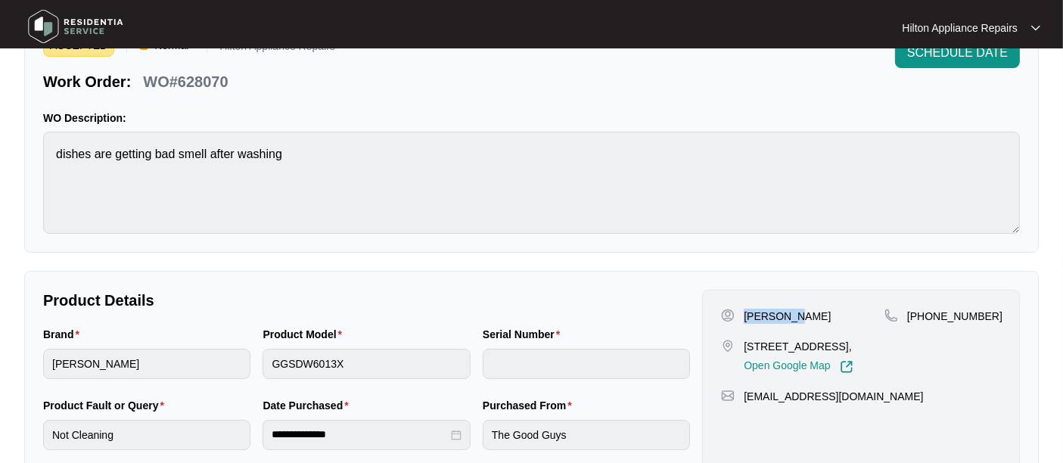
copy p "[PERSON_NAME]"
drag, startPoint x: 980, startPoint y: 312, endPoint x: 928, endPoint y: 313, distance: 51.5
click at [928, 313] on span "[PHONE_NUMBER]" at bounding box center [954, 316] width 95 height 12
drag, startPoint x: 861, startPoint y: 397, endPoint x: 748, endPoint y: 399, distance: 113.5
click at [748, 399] on div "[EMAIL_ADDRESS][DOMAIN_NAME]" at bounding box center [861, 396] width 280 height 15
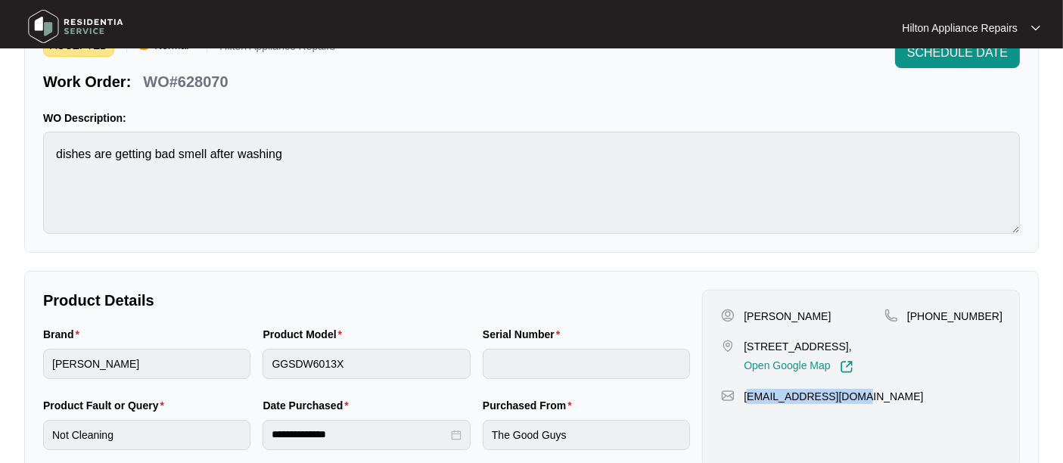
click at [909, 392] on div "[EMAIL_ADDRESS][DOMAIN_NAME]" at bounding box center [861, 396] width 280 height 15
drag, startPoint x: 873, startPoint y: 396, endPoint x: 741, endPoint y: 396, distance: 132.4
click at [741, 396] on div "[EMAIL_ADDRESS][DOMAIN_NAME]" at bounding box center [861, 396] width 280 height 15
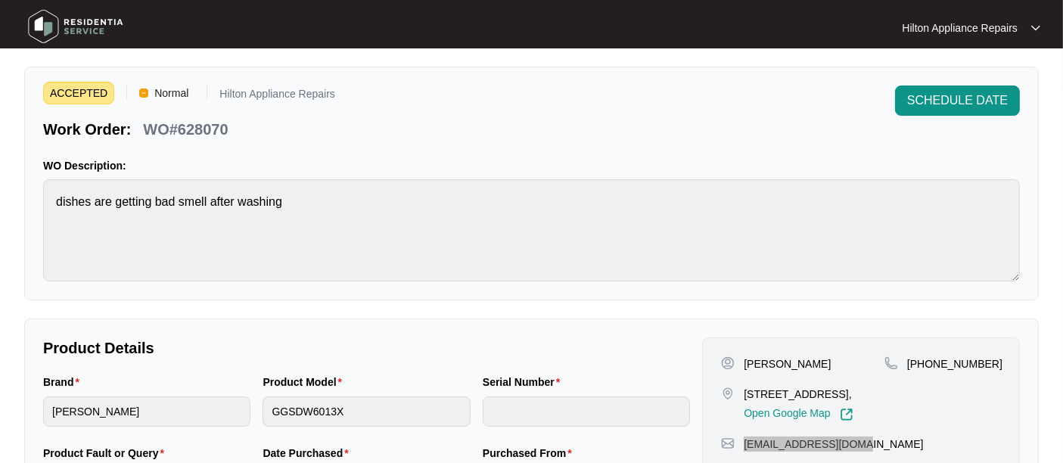
scroll to position [0, 0]
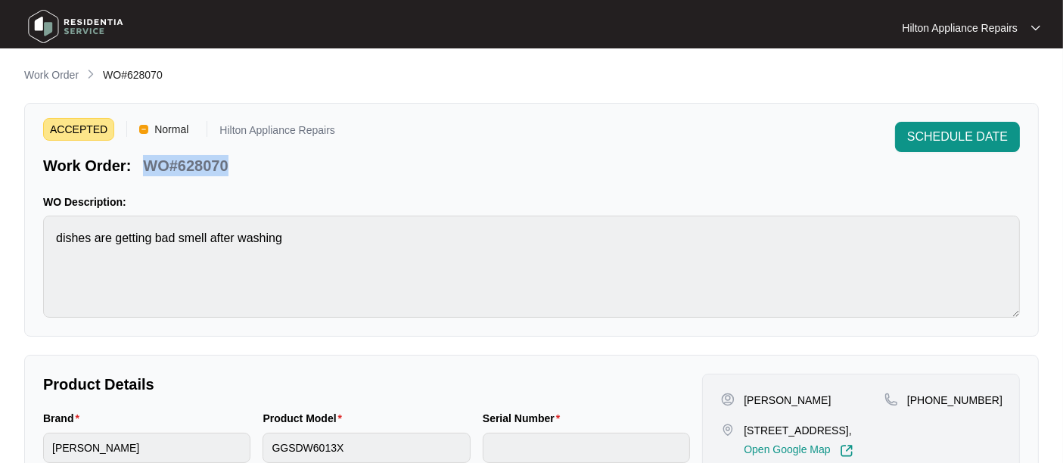
drag, startPoint x: 231, startPoint y: 168, endPoint x: 144, endPoint y: 160, distance: 87.3
click at [144, 160] on div "Work Order: WO#628070" at bounding box center [189, 163] width 292 height 26
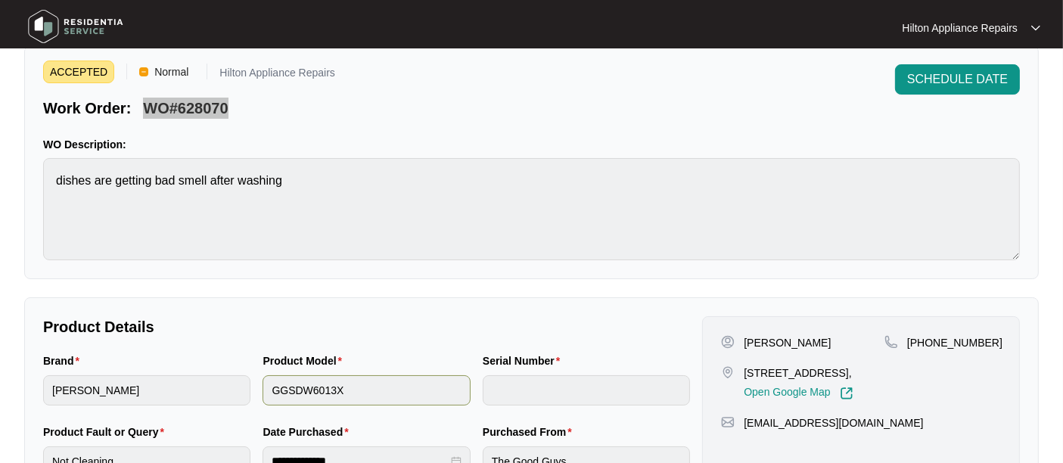
scroll to position [84, 0]
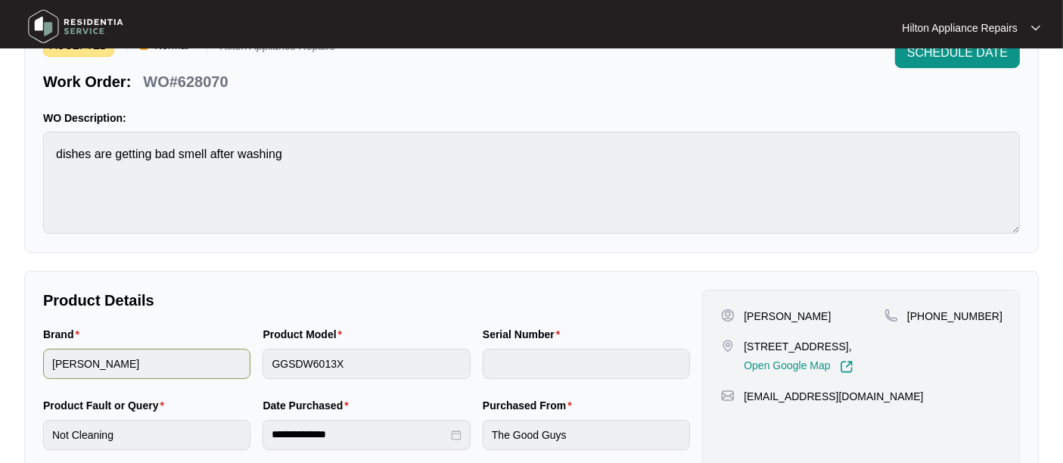
click at [184, 361] on div "Brand [PERSON_NAME] Product Model GGSDW6013X Serial Number" at bounding box center [366, 361] width 659 height 71
click at [22, 168] on main "**********" at bounding box center [531, 354] width 1063 height 876
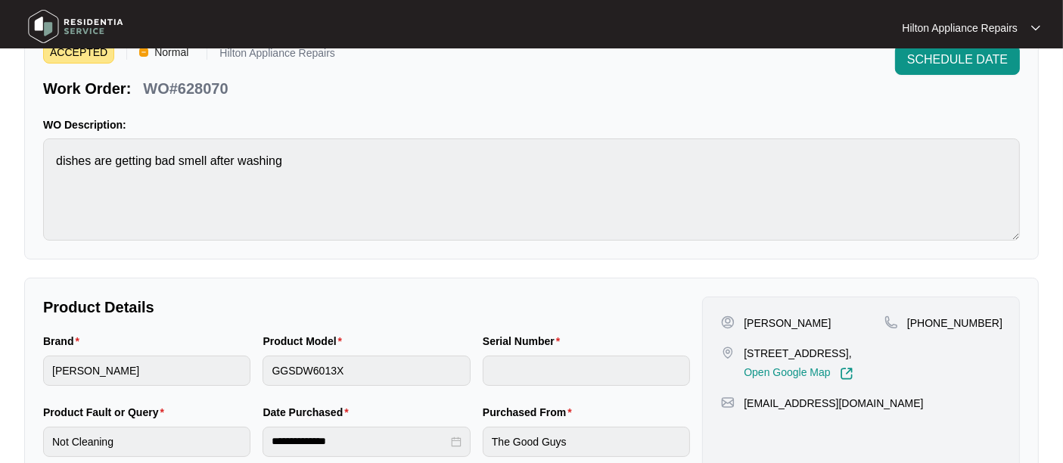
scroll to position [0, 0]
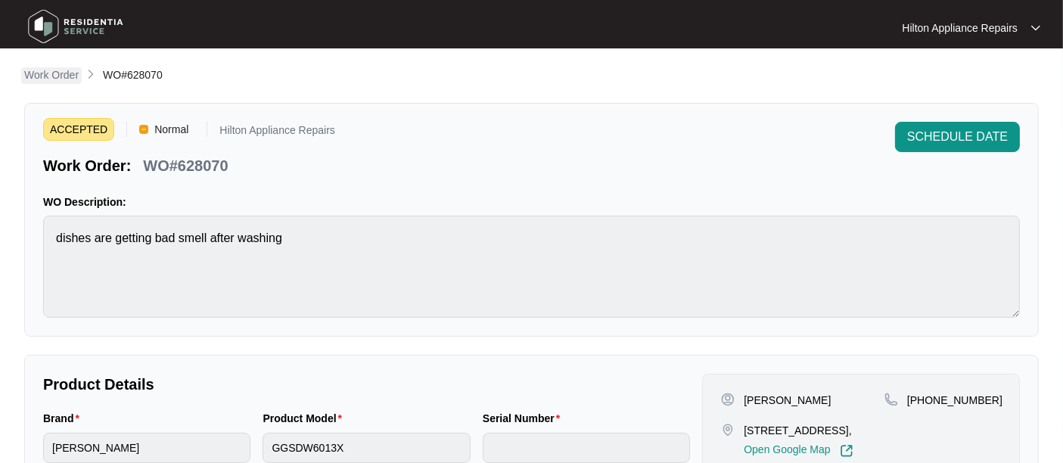
click at [56, 76] on p "Work Order" at bounding box center [51, 74] width 54 height 15
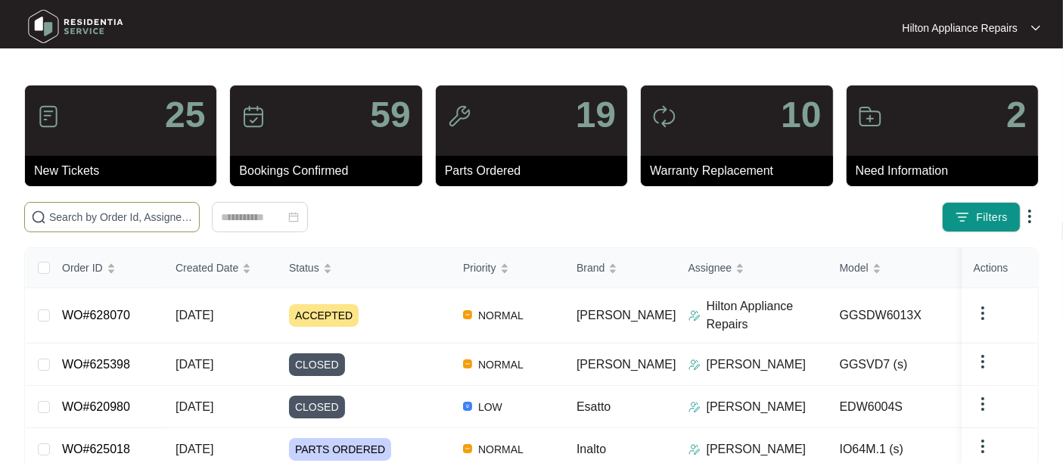
click at [97, 227] on span at bounding box center [112, 217] width 176 height 30
paste input "WO#621588"
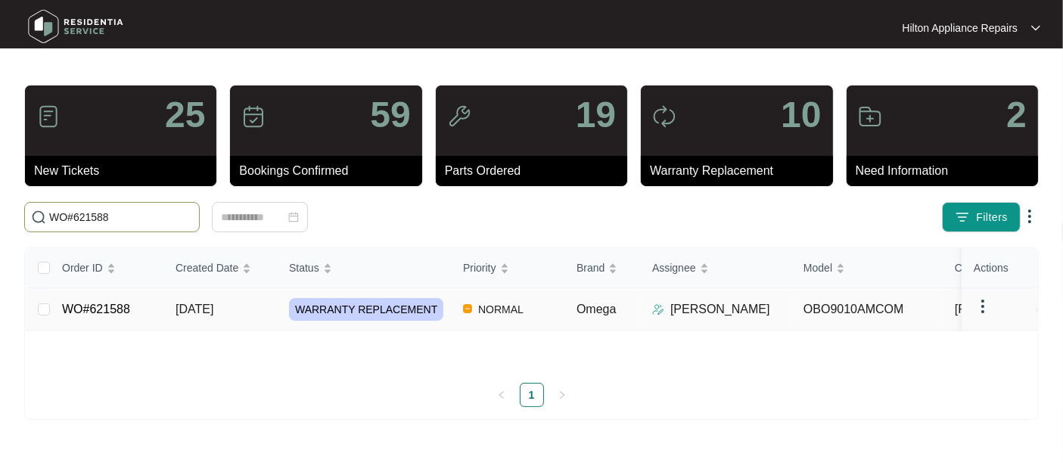
scroll to position [21, 0]
type input "WO#621588"
click at [213, 315] on span "[DATE]" at bounding box center [195, 309] width 38 height 13
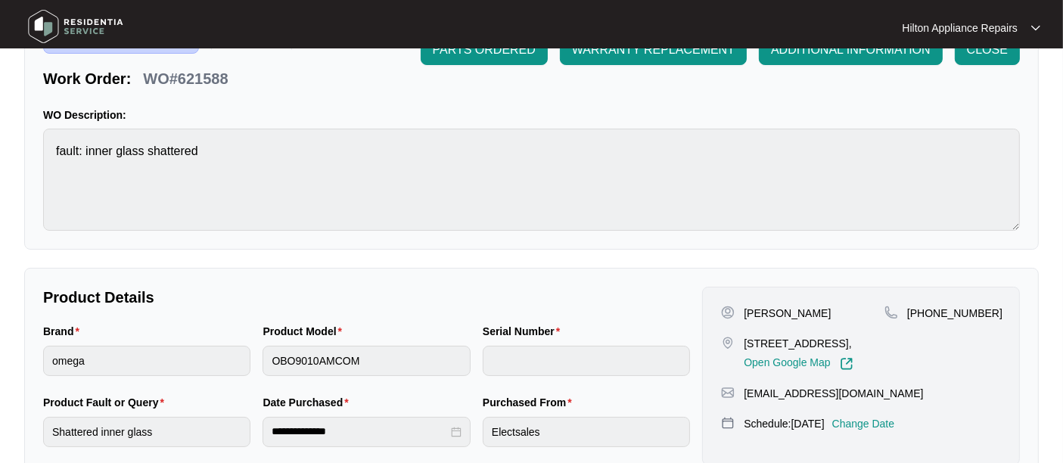
scroll to position [168, 0]
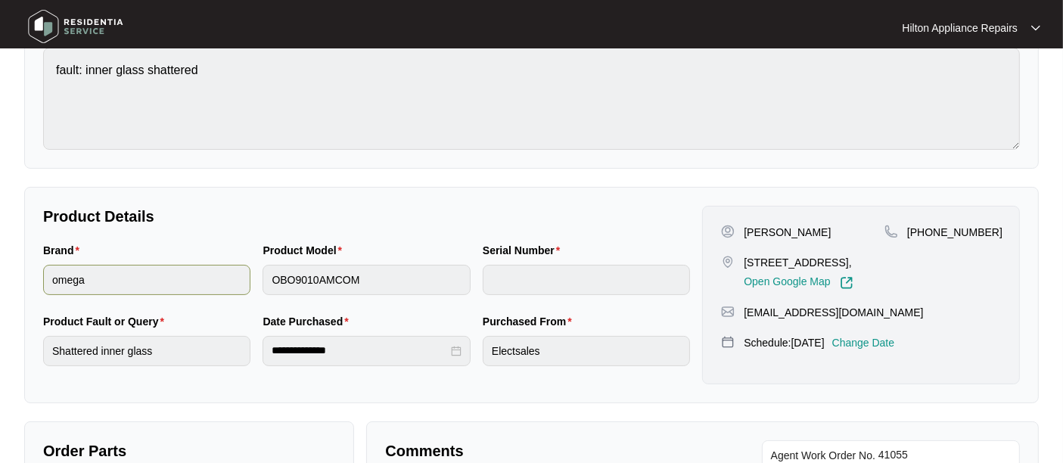
click at [200, 272] on div "Brand omega Product Model OBO9010AMCOM Serial Number" at bounding box center [366, 277] width 659 height 71
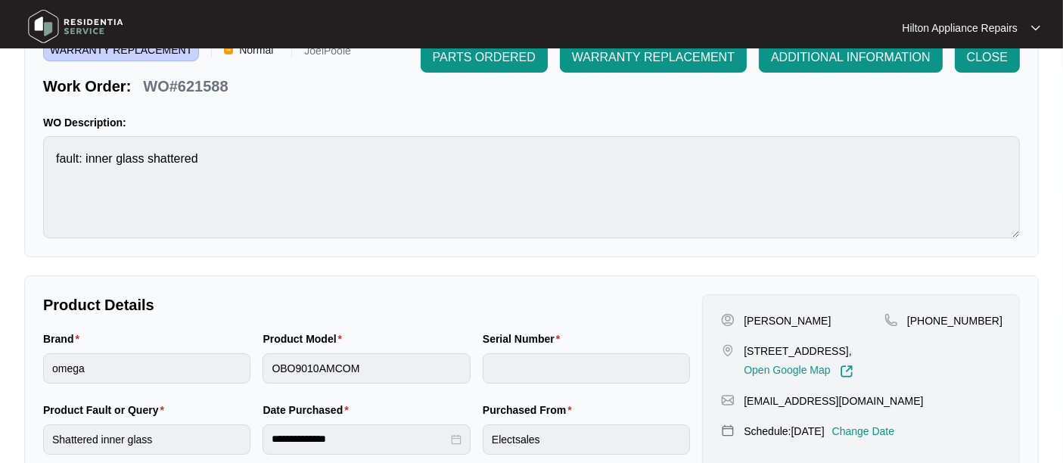
scroll to position [0, 0]
